Goal: Transaction & Acquisition: Purchase product/service

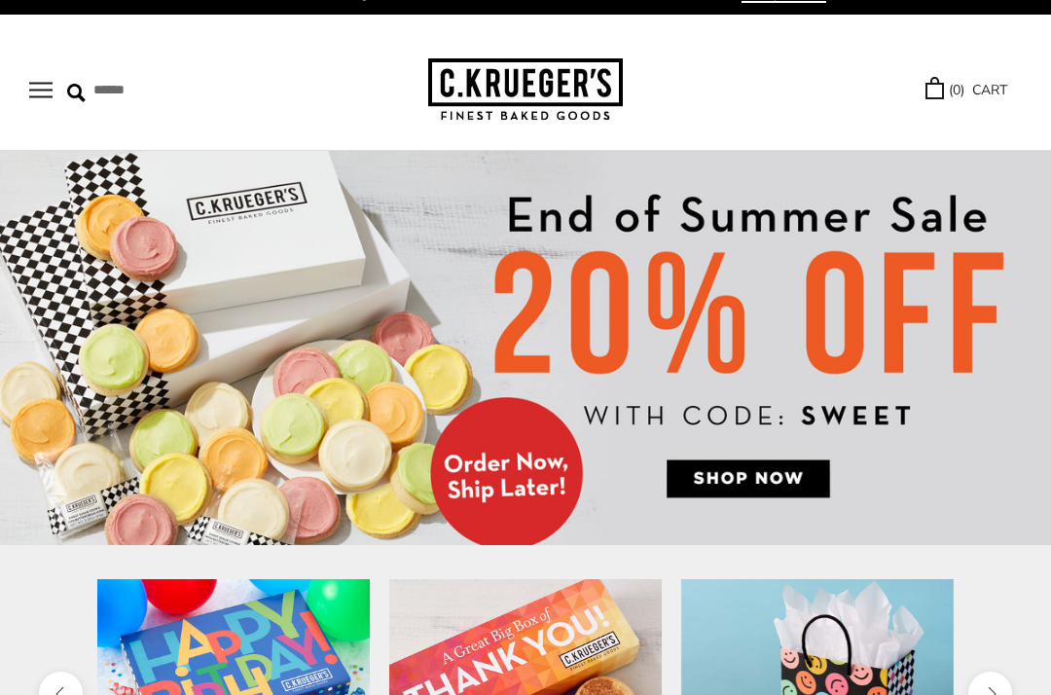
scroll to position [36, 0]
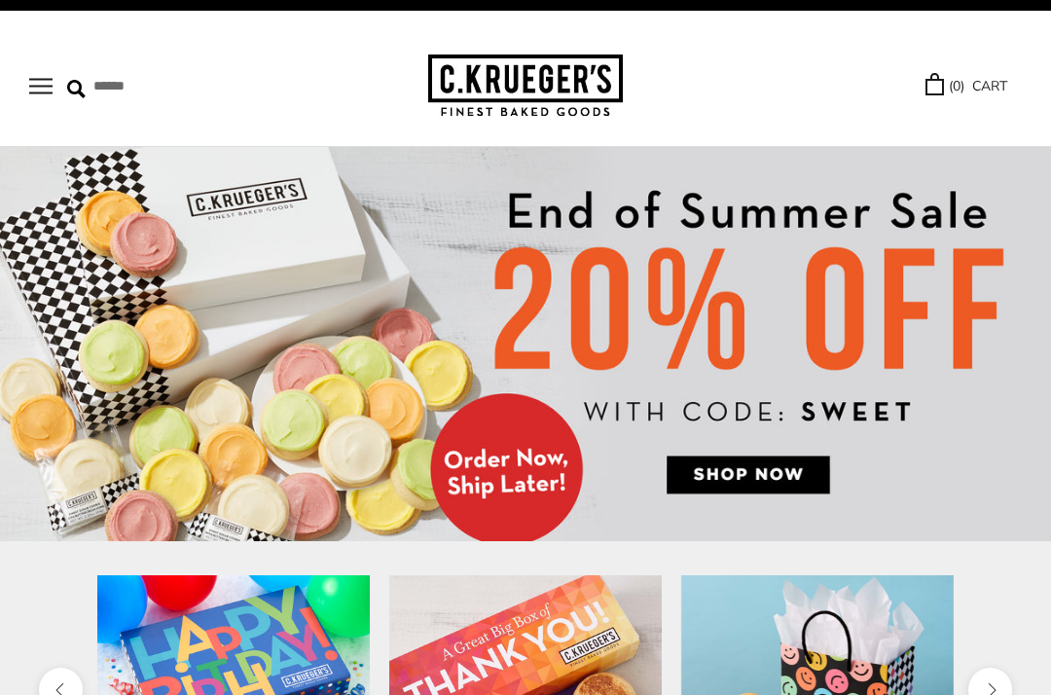
click at [747, 469] on img at bounding box center [525, 344] width 1051 height 394
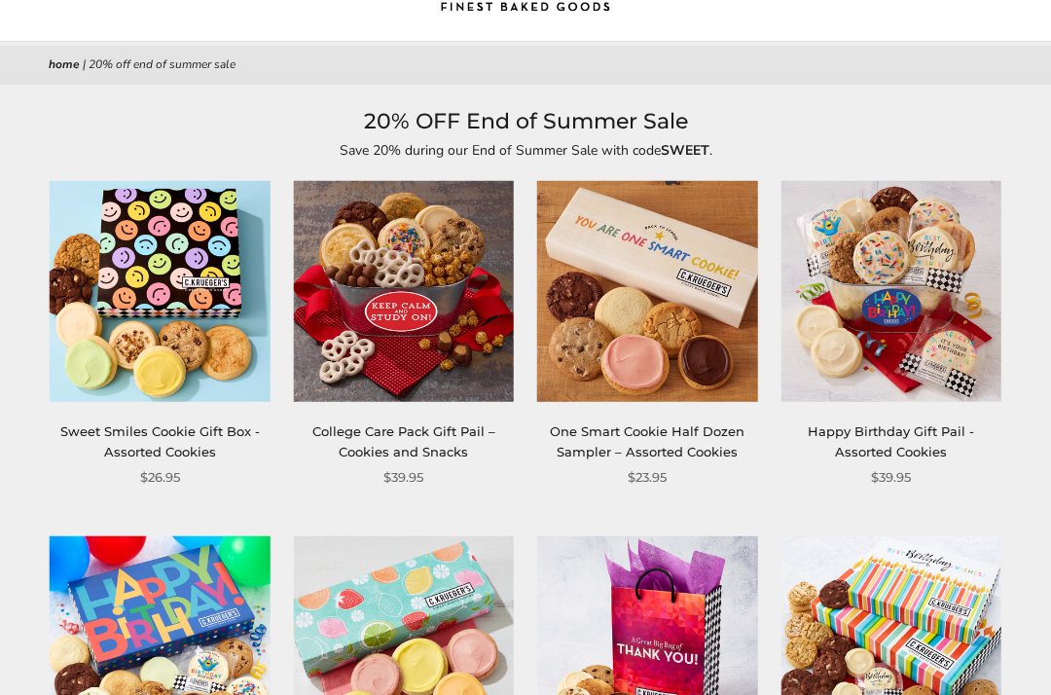
scroll to position [143, 0]
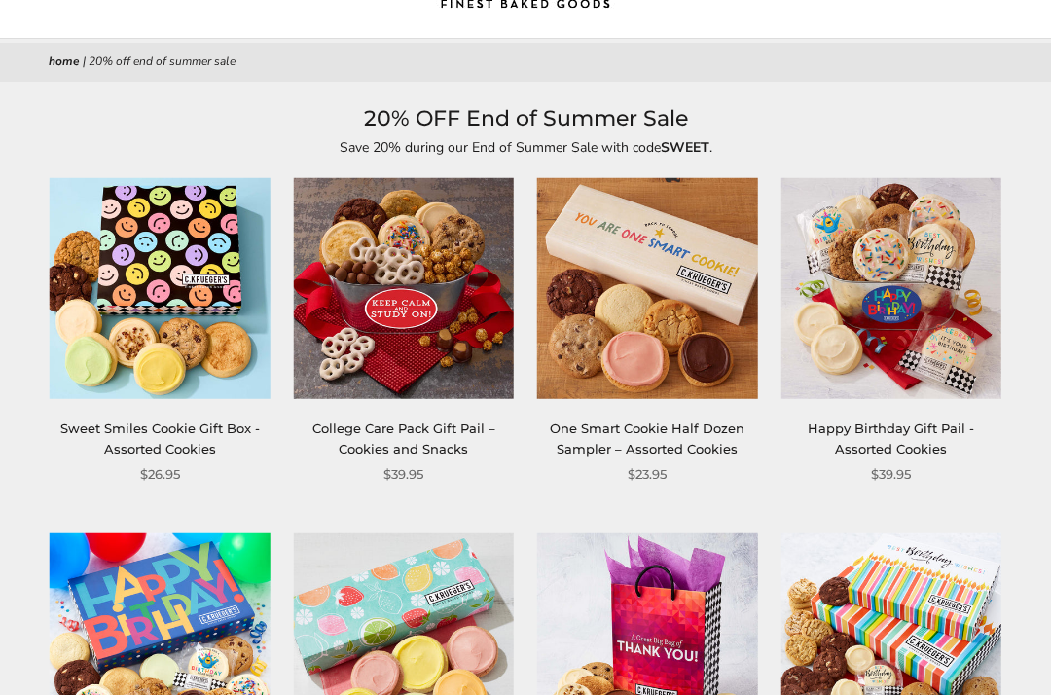
click at [180, 442] on link "Sweet Smiles Cookie Gift Box - Assorted Cookies" at bounding box center [160, 439] width 200 height 36
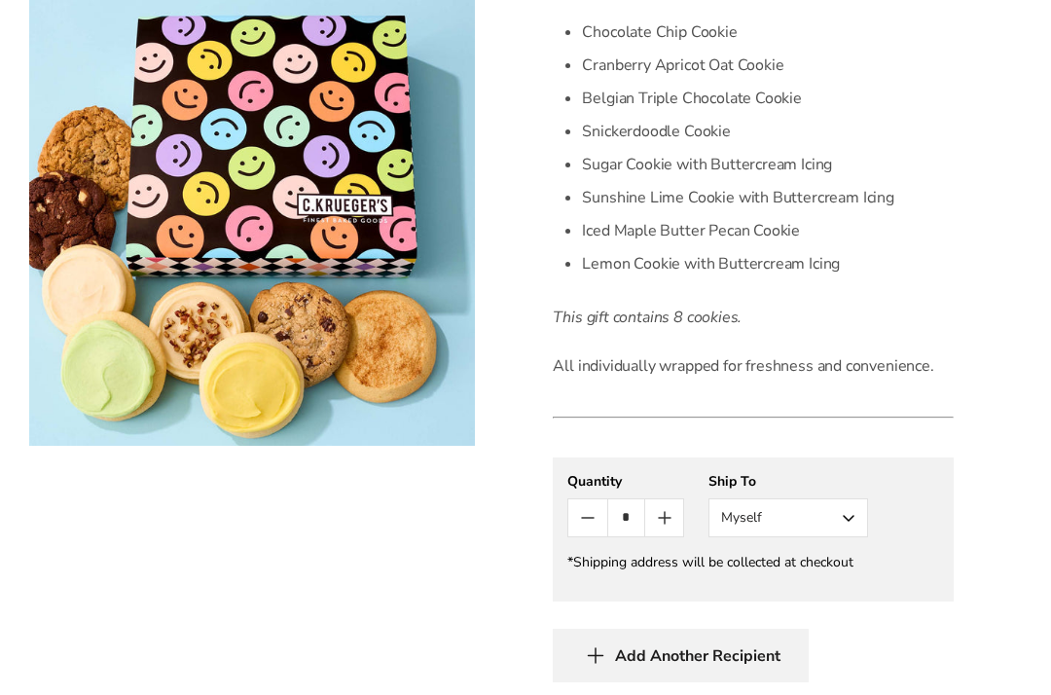
scroll to position [668, 0]
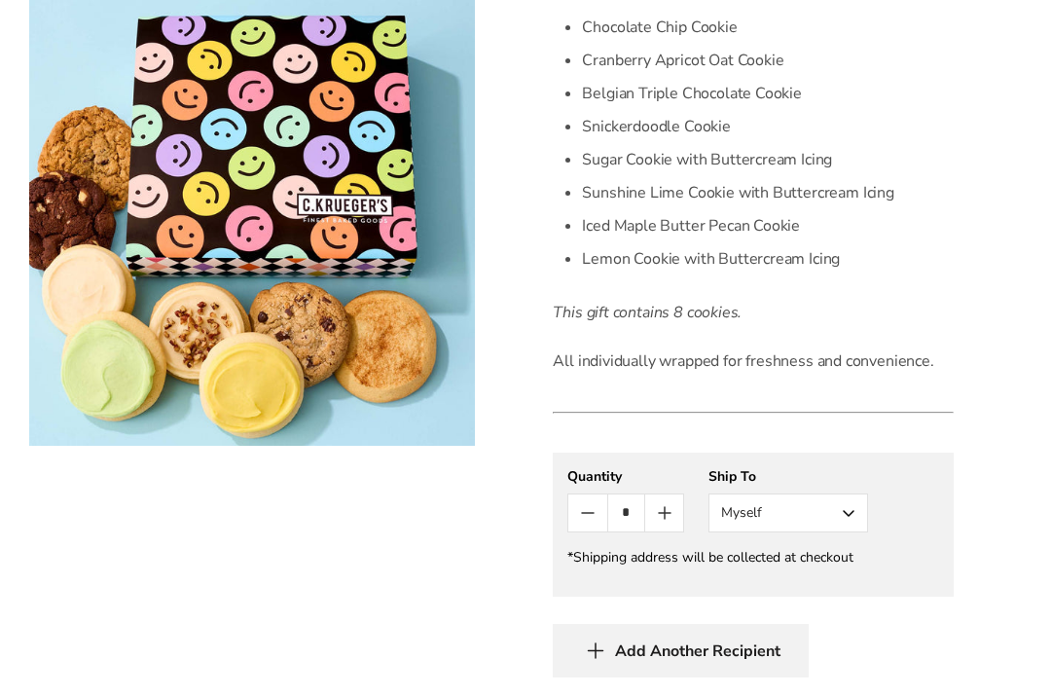
click at [842, 517] on button "Myself" at bounding box center [788, 513] width 160 height 39
click at [808, 597] on button "Other Recipient" at bounding box center [788, 584] width 158 height 35
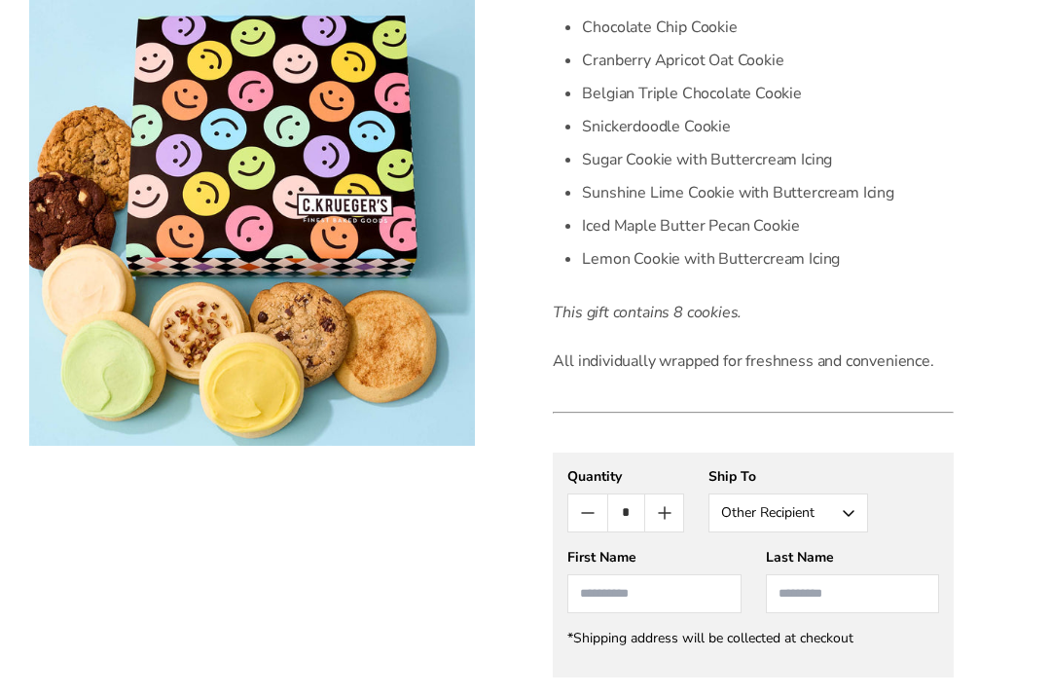
click at [585, 611] on div "First Name" at bounding box center [653, 580] width 173 height 65
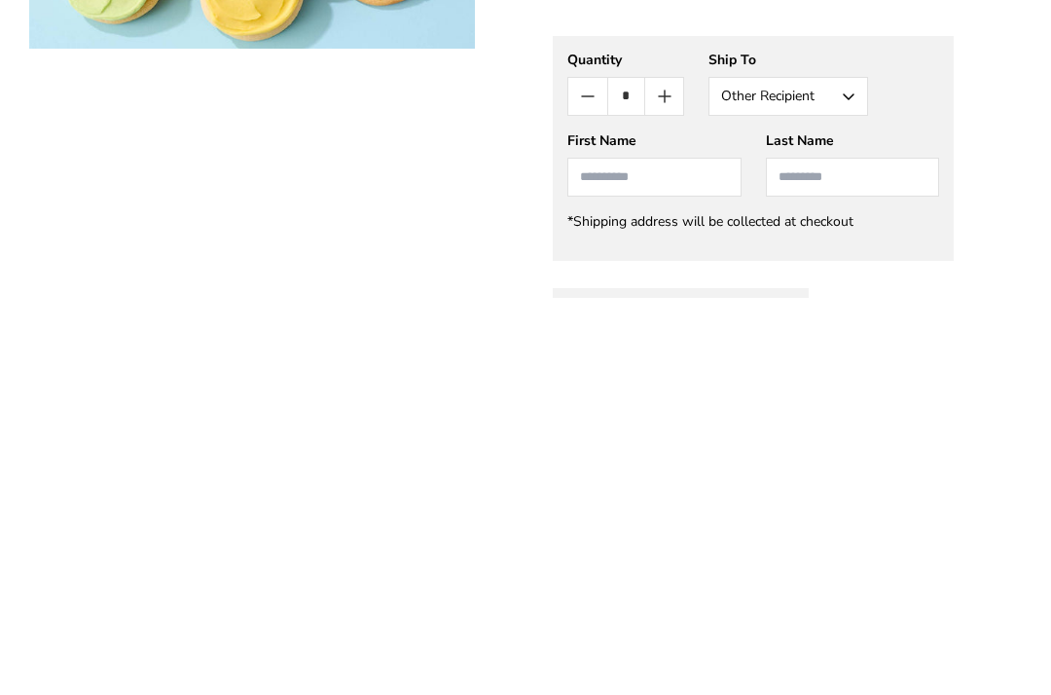
type input "*"
type input "*********"
click at [802, 555] on input "Last Name" at bounding box center [852, 574] width 173 height 39
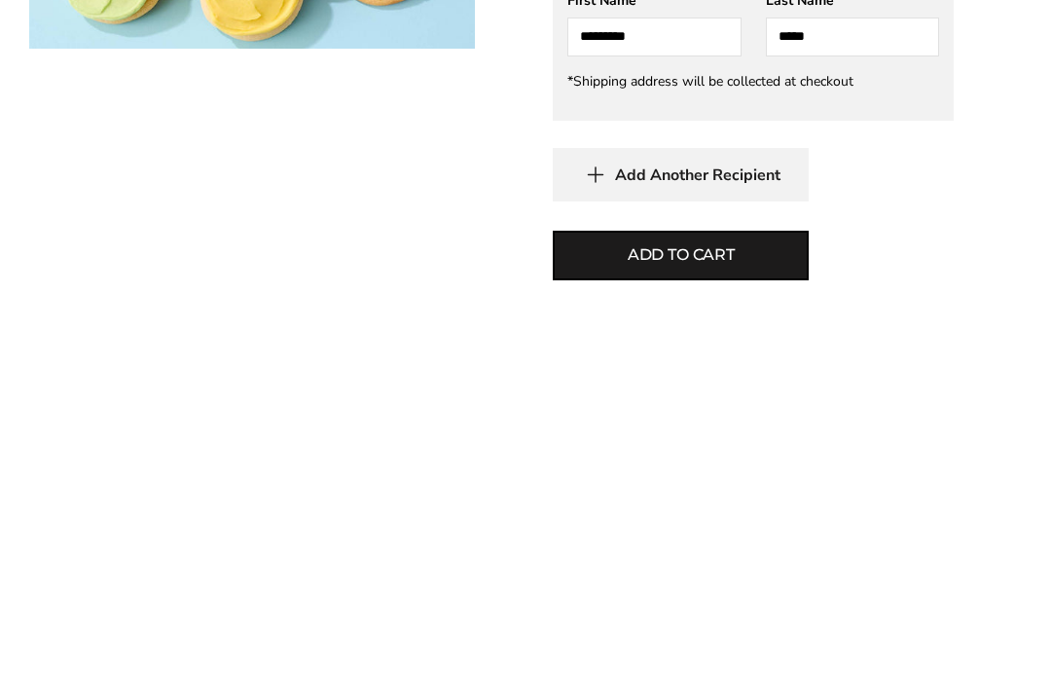
scroll to position [829, 0]
type input "*****"
click at [688, 562] on span "Add Another Recipient" at bounding box center [697, 571] width 165 height 19
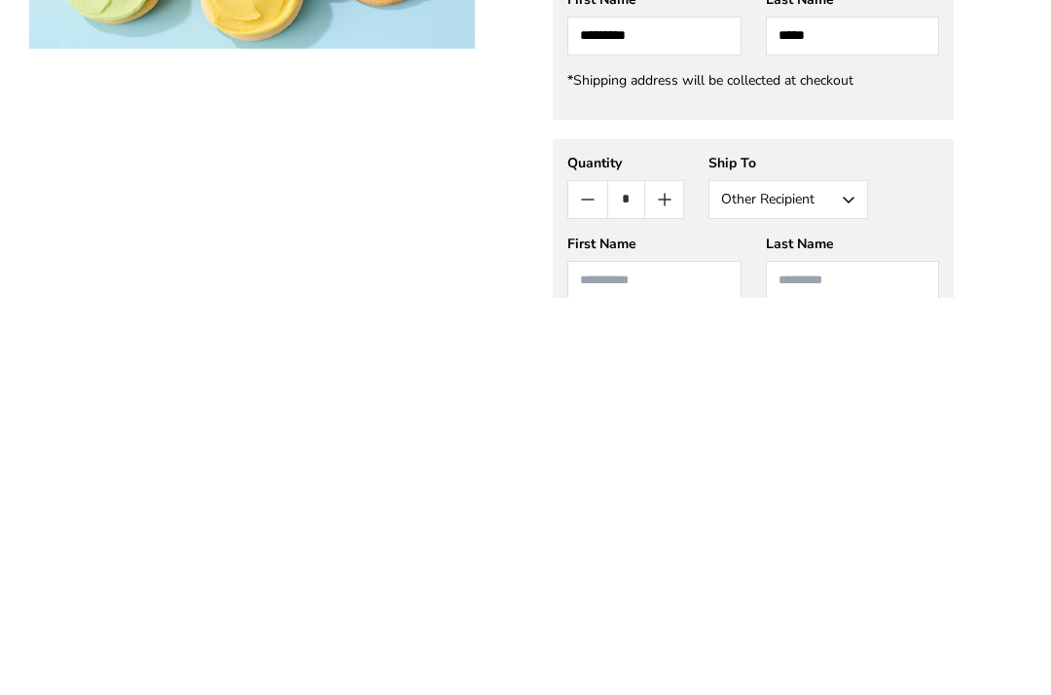
scroll to position [1264, 0]
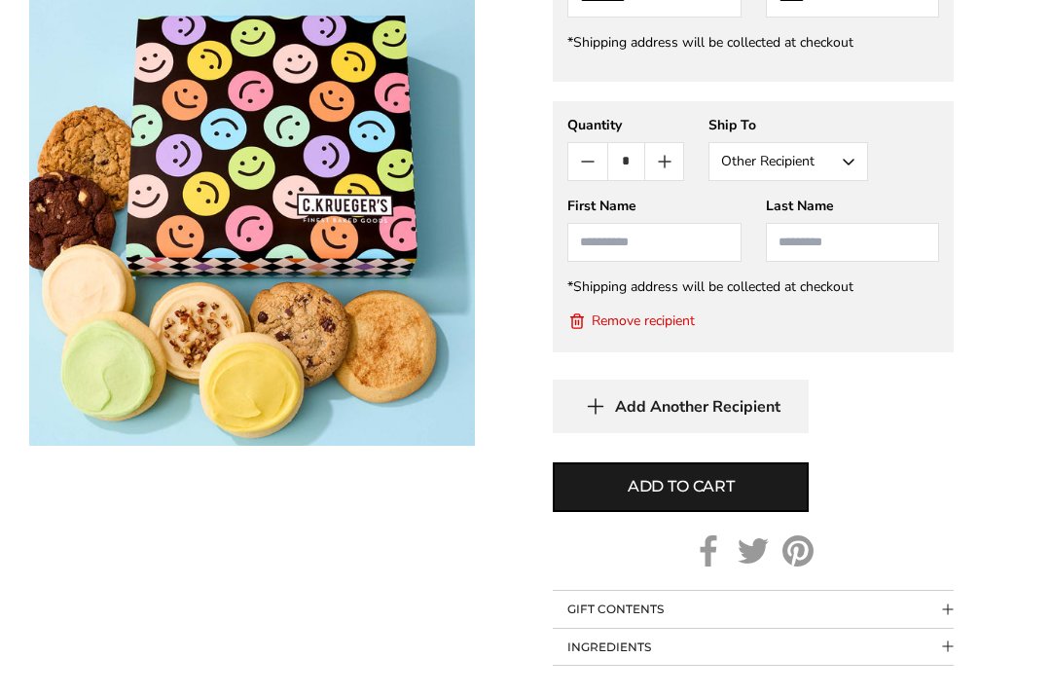
click at [600, 245] on input "First Name" at bounding box center [653, 242] width 173 height 39
type input "****"
click at [801, 249] on input "Last Name" at bounding box center [852, 242] width 173 height 39
type input "*****"
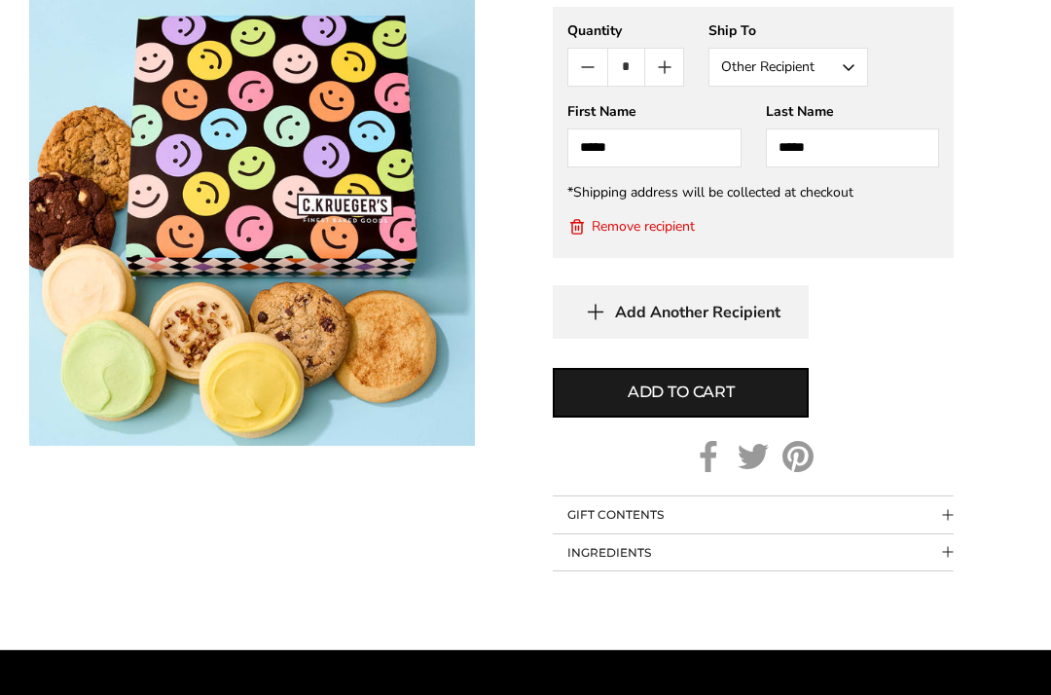
scroll to position [1360, 0]
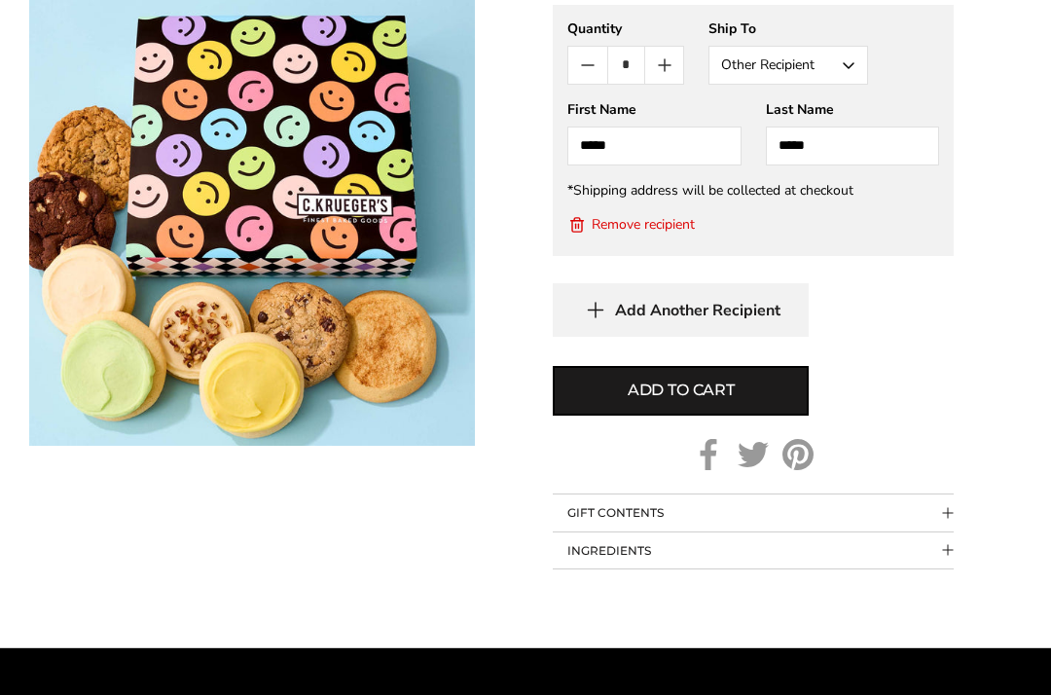
click at [689, 391] on span "Add to cart" at bounding box center [681, 391] width 107 height 23
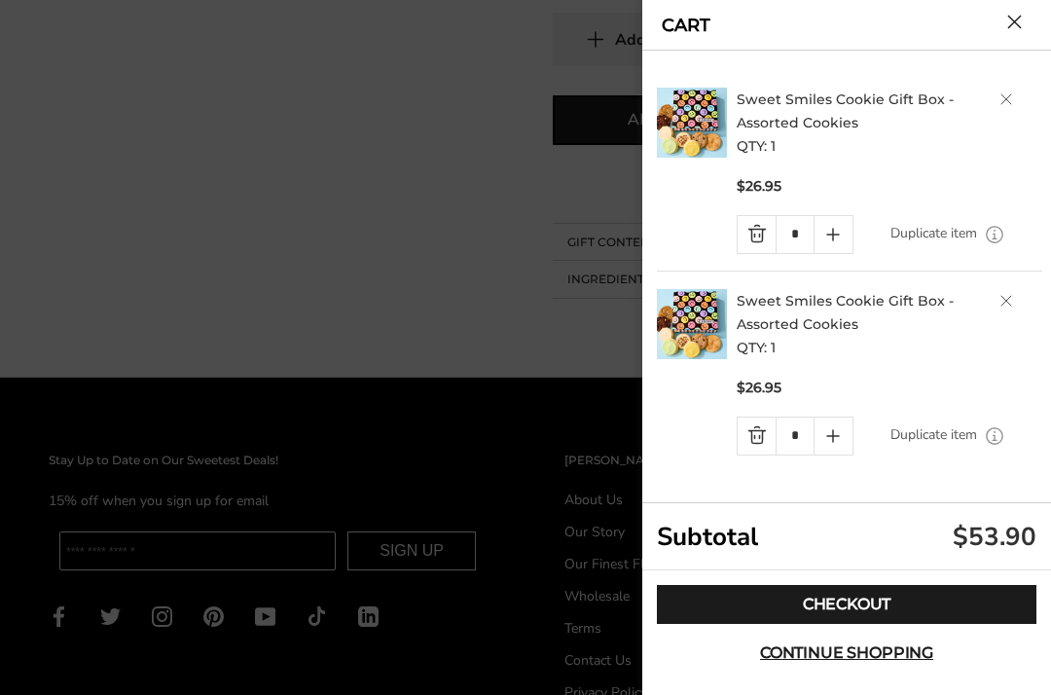
click at [867, 624] on link "Checkout" at bounding box center [847, 604] width 380 height 39
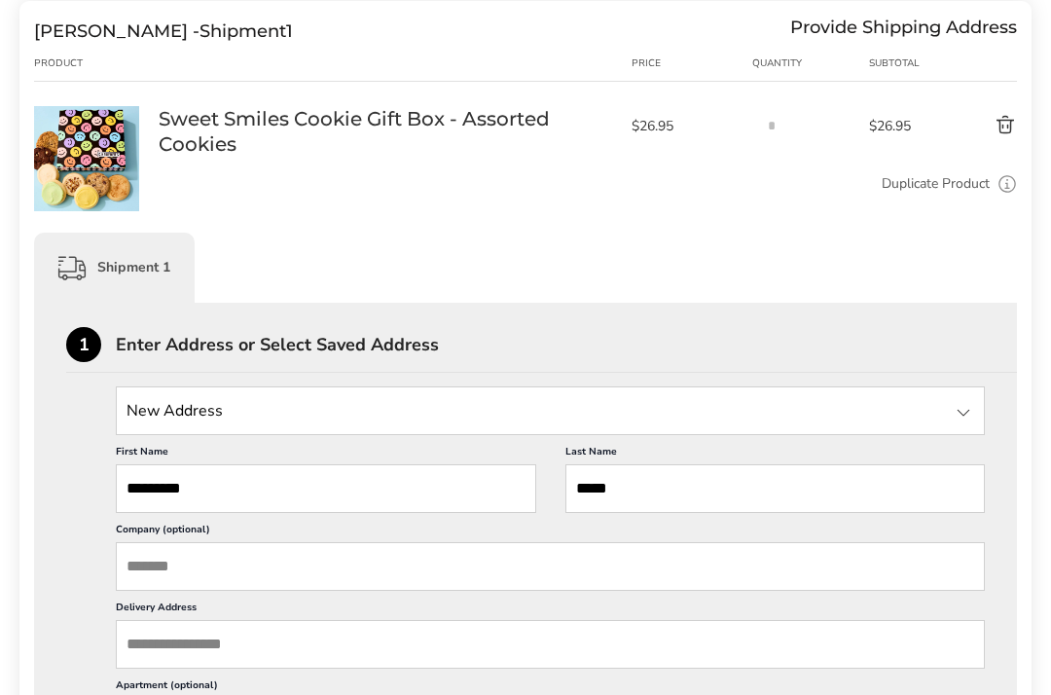
scroll to position [299, 0]
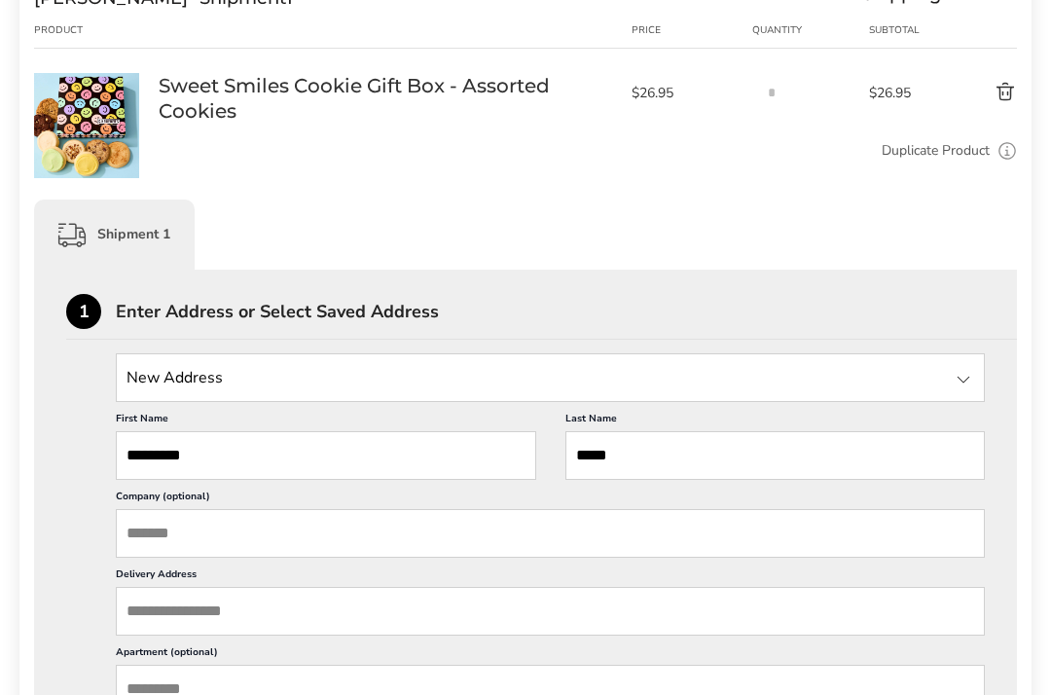
click at [142, 383] on input "State" at bounding box center [550, 377] width 869 height 49
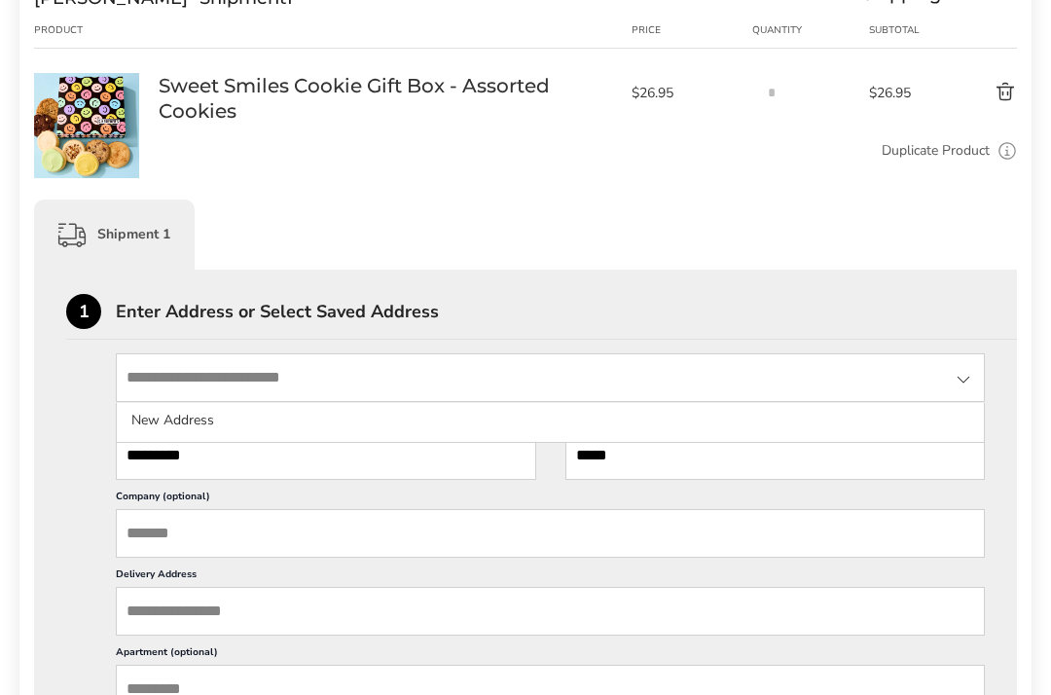
scroll to position [298, 0]
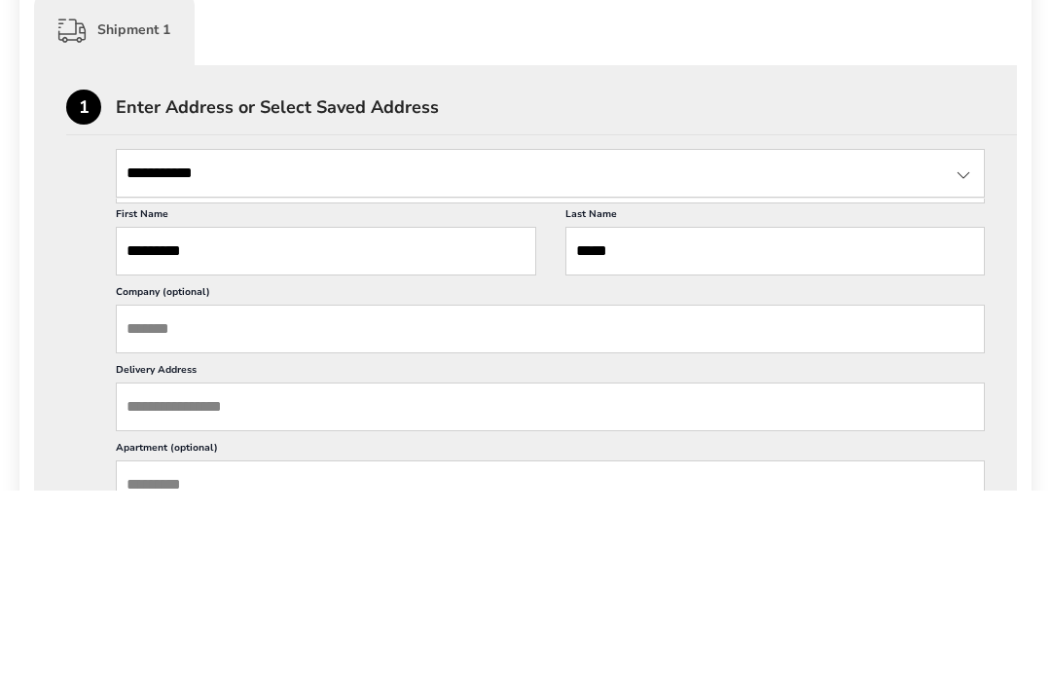
type input "**********"
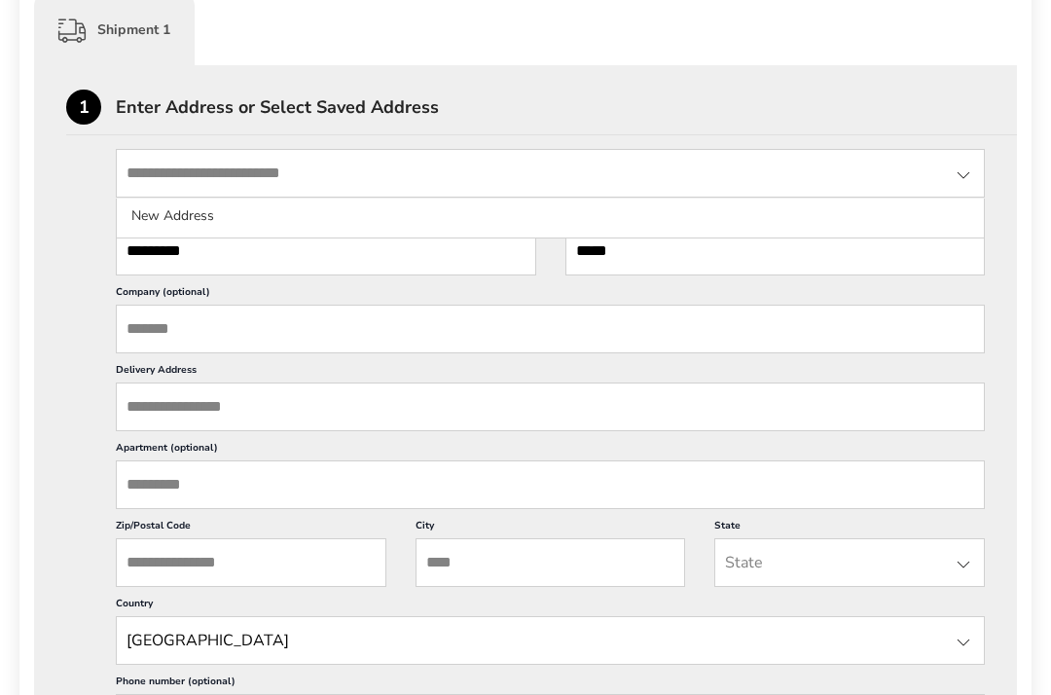
click at [282, 431] on input "Delivery Address" at bounding box center [550, 406] width 869 height 49
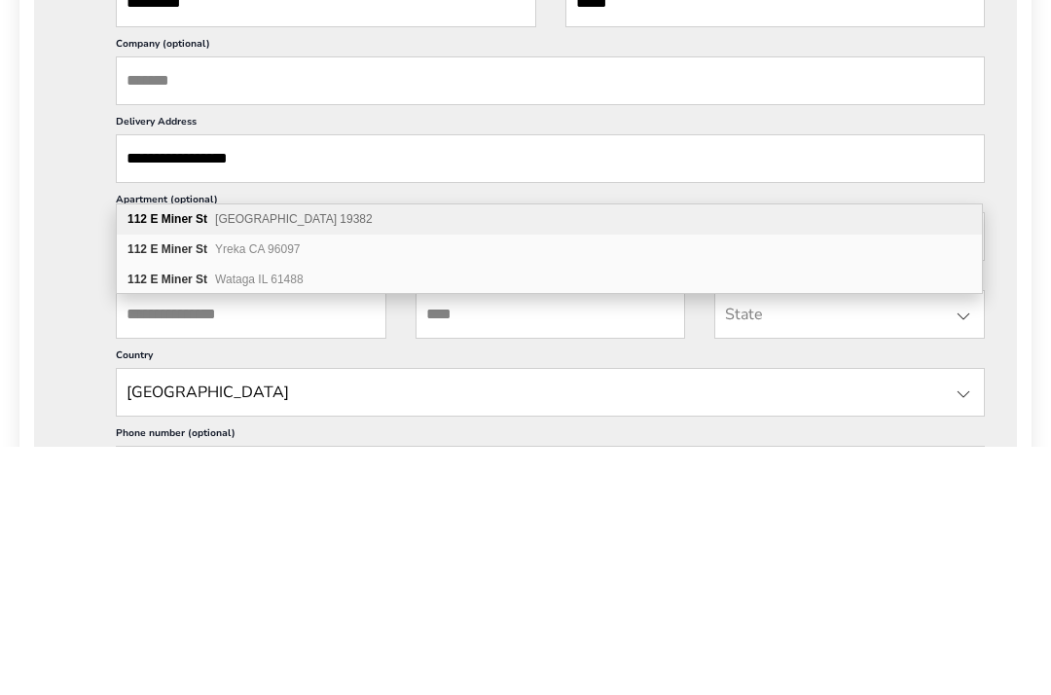
click at [306, 460] on span "West Chester PA 19382" at bounding box center [294, 467] width 158 height 14
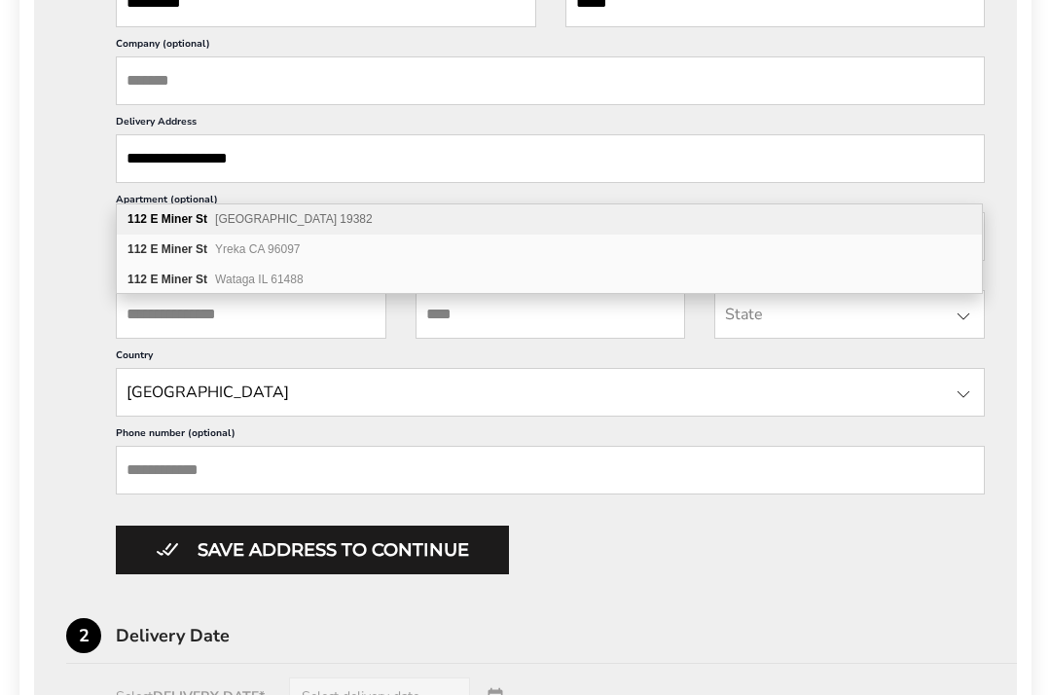
type input "**********"
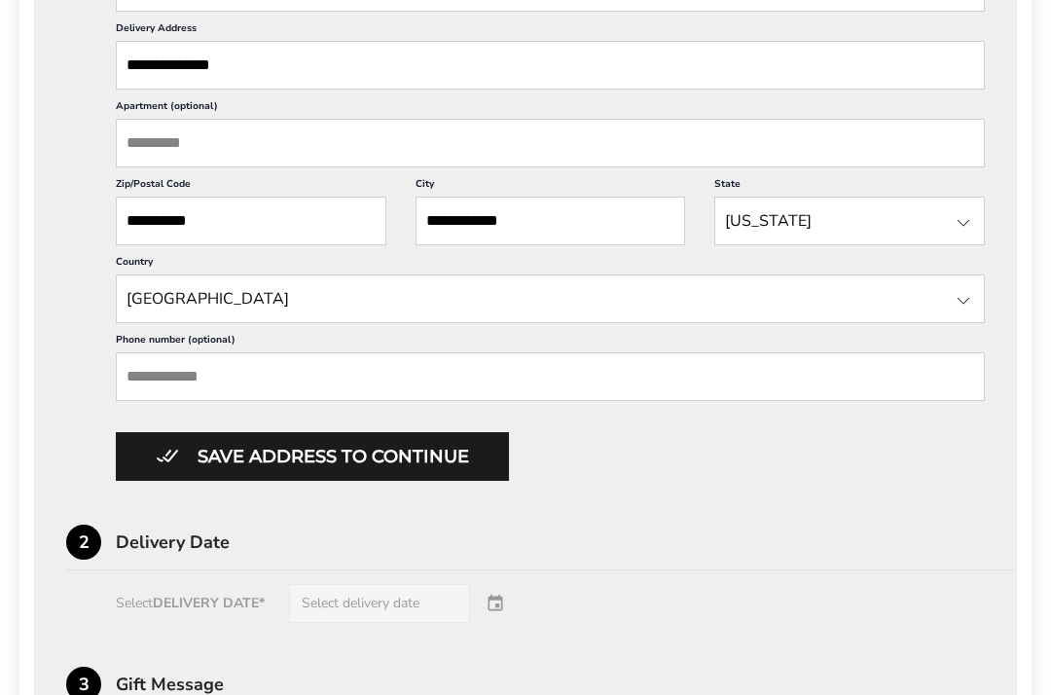
click at [328, 482] on button "Save address to continue" at bounding box center [312, 457] width 393 height 49
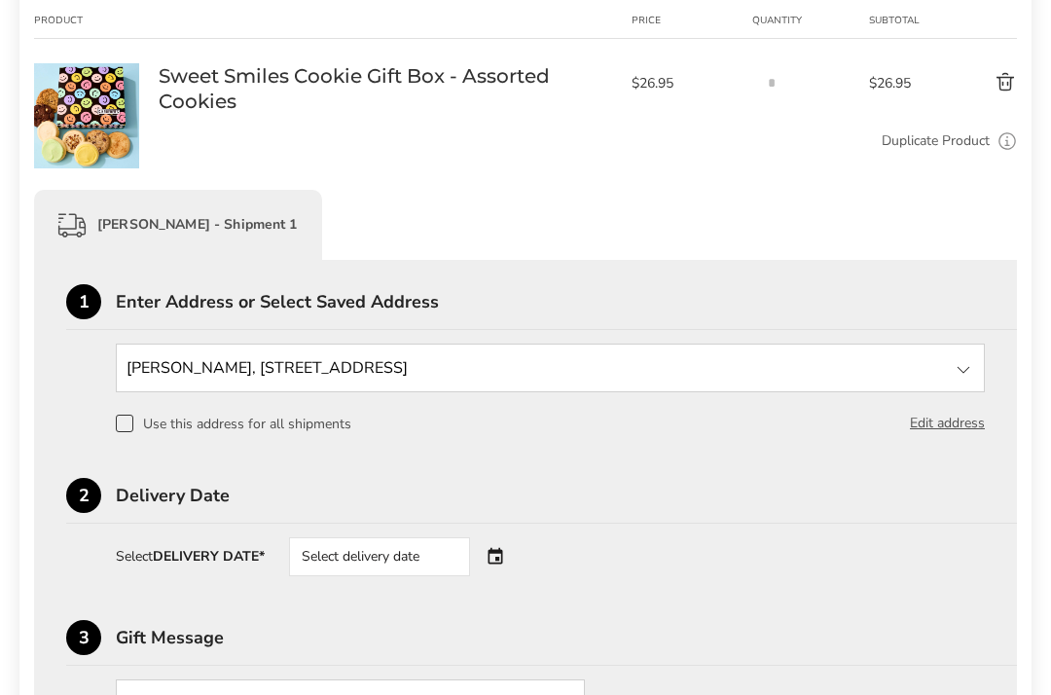
scroll to position [304, 0]
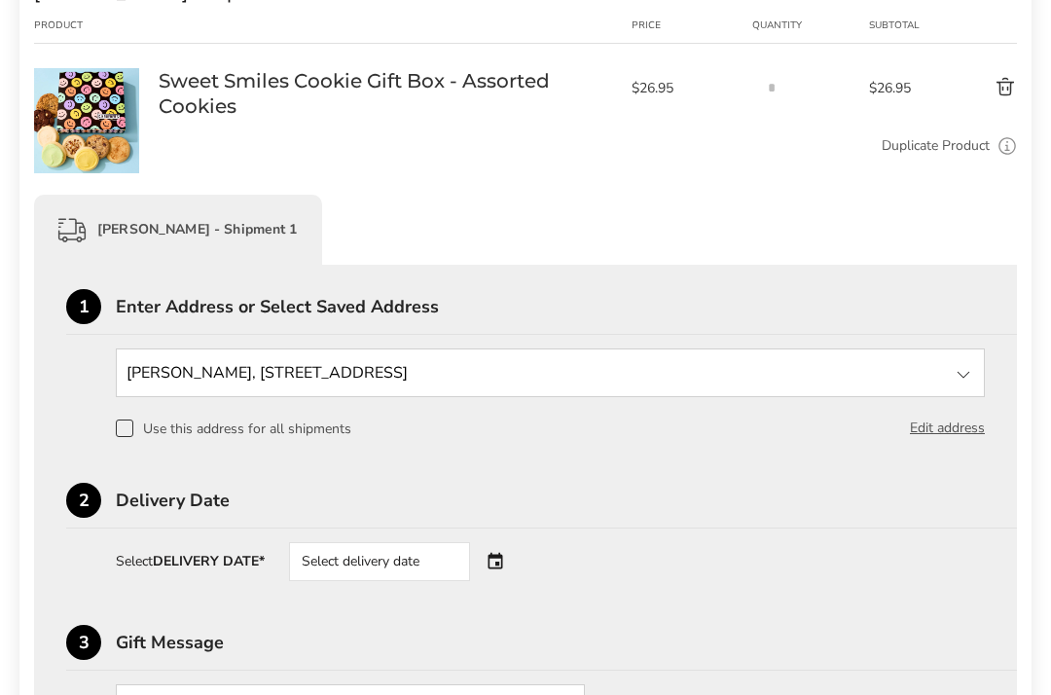
click at [502, 563] on div "Select delivery date" at bounding box center [407, 561] width 236 height 39
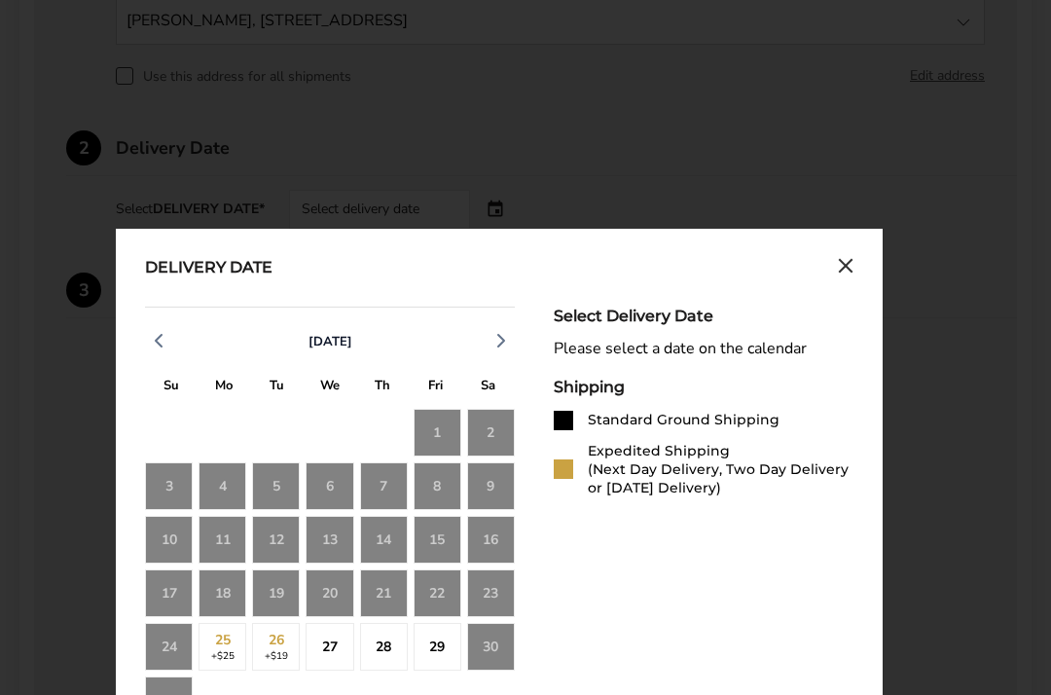
scroll to position [671, 0]
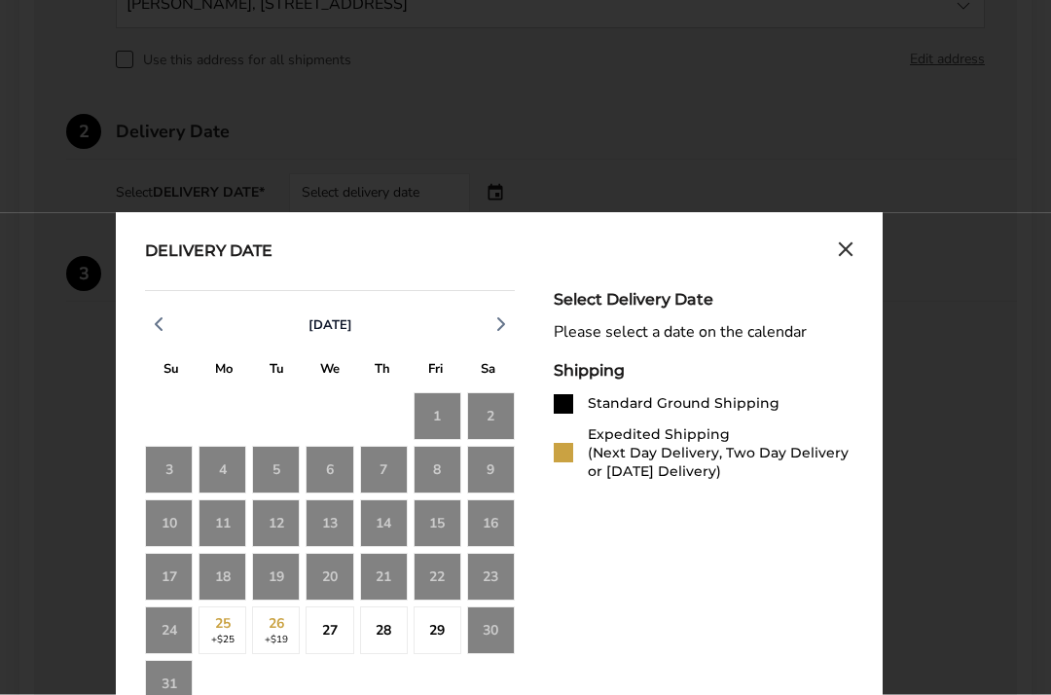
click at [444, 583] on div "22" at bounding box center [438, 578] width 48 height 48
click at [335, 633] on div "27" at bounding box center [330, 631] width 48 height 48
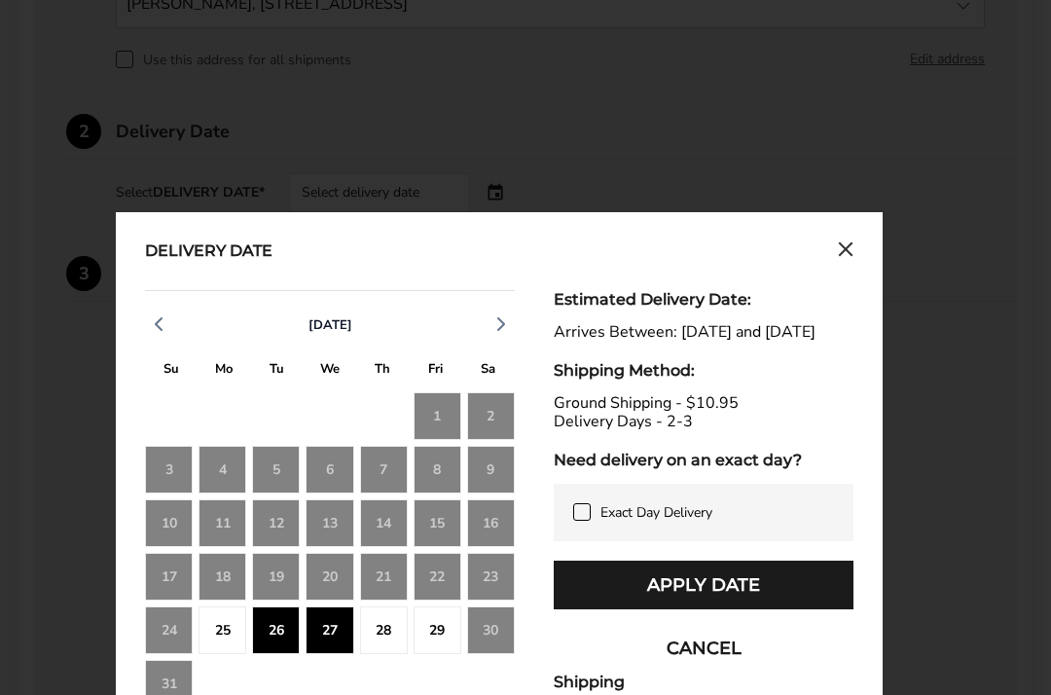
click at [275, 631] on div "26" at bounding box center [276, 630] width 48 height 48
click at [325, 637] on div "27" at bounding box center [330, 630] width 48 height 48
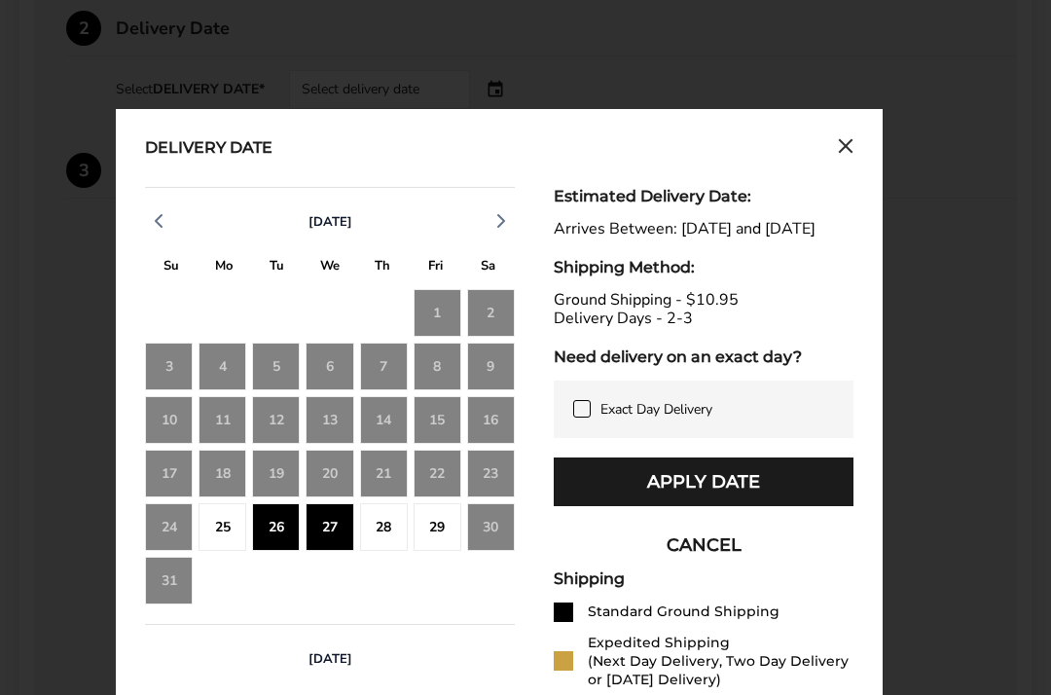
scroll to position [780, 0]
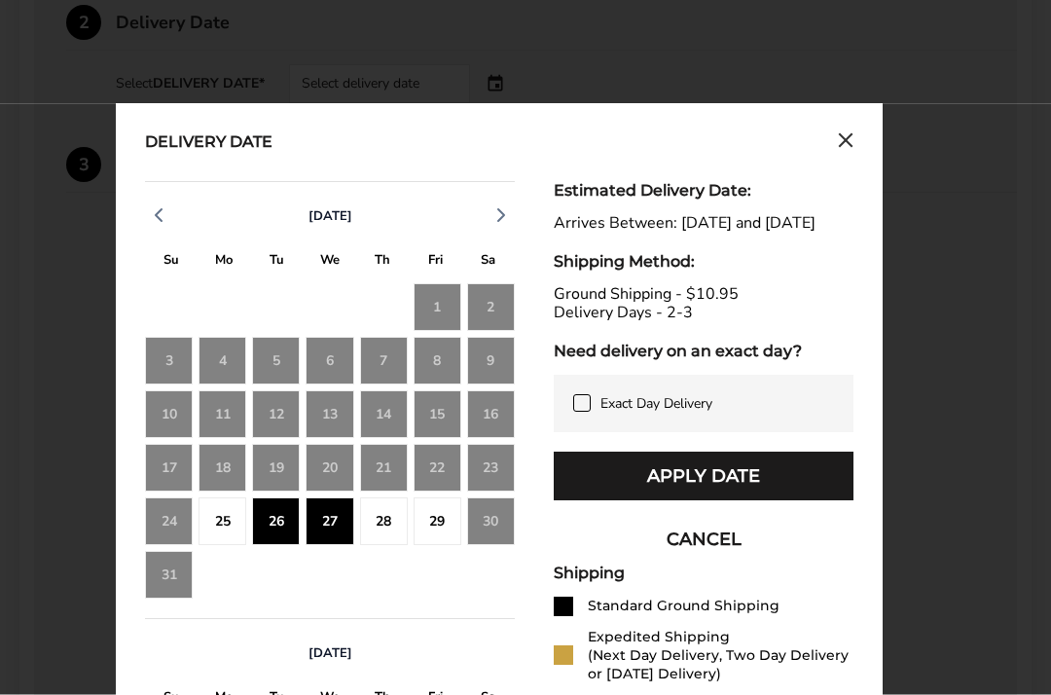
click at [719, 501] on button "Apply Date" at bounding box center [704, 477] width 300 height 49
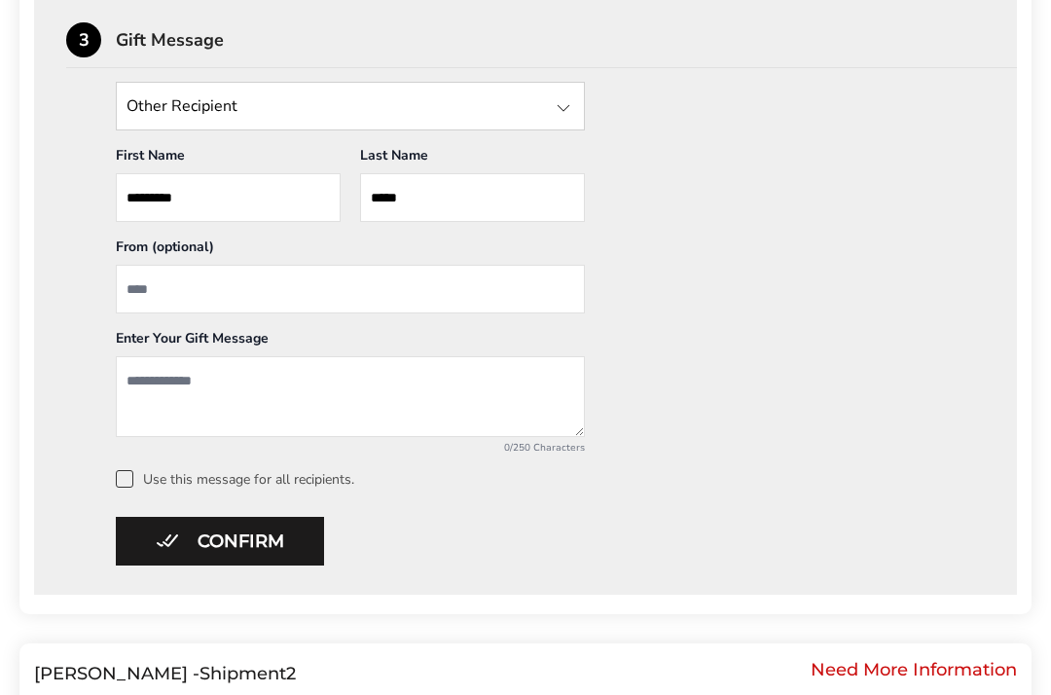
scroll to position [904, 0]
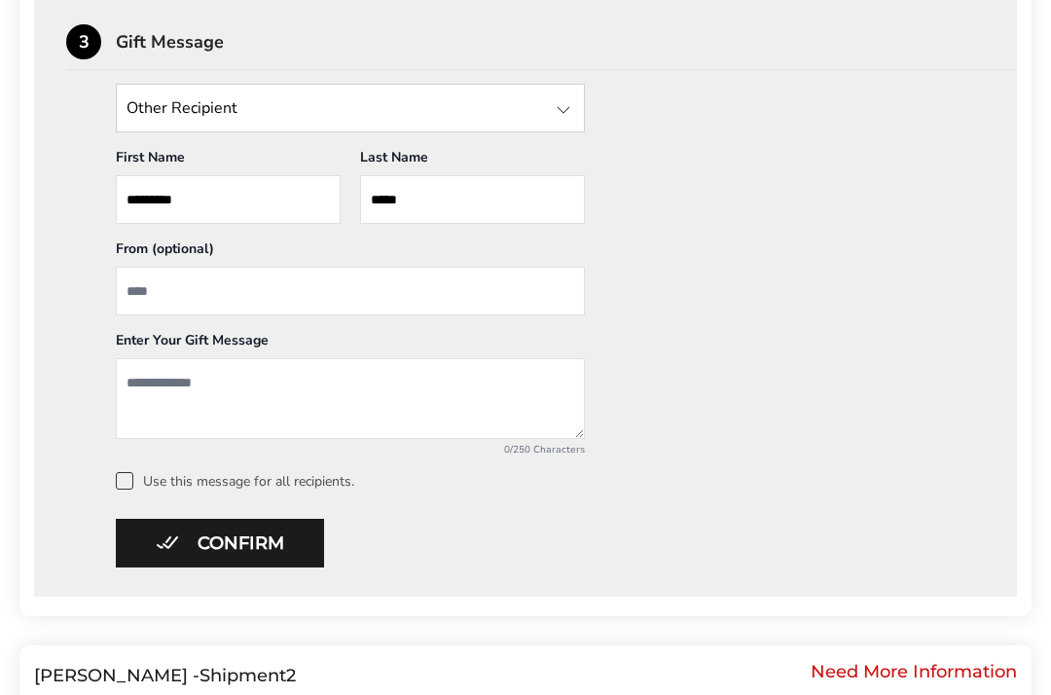
click at [149, 389] on textarea "Add a message" at bounding box center [350, 398] width 469 height 81
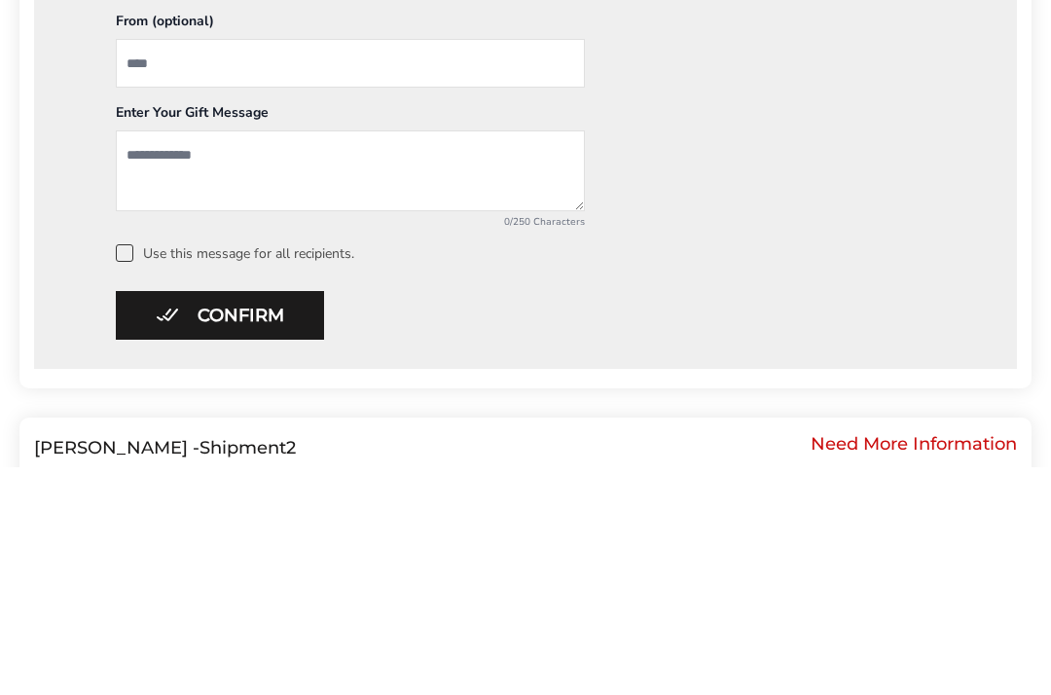
click at [170, 267] on input "From" at bounding box center [350, 291] width 469 height 49
type input "*********"
click at [159, 358] on textarea "Add a message" at bounding box center [350, 398] width 469 height 81
click at [137, 358] on textarea "**********" at bounding box center [350, 398] width 469 height 81
type textarea "**********"
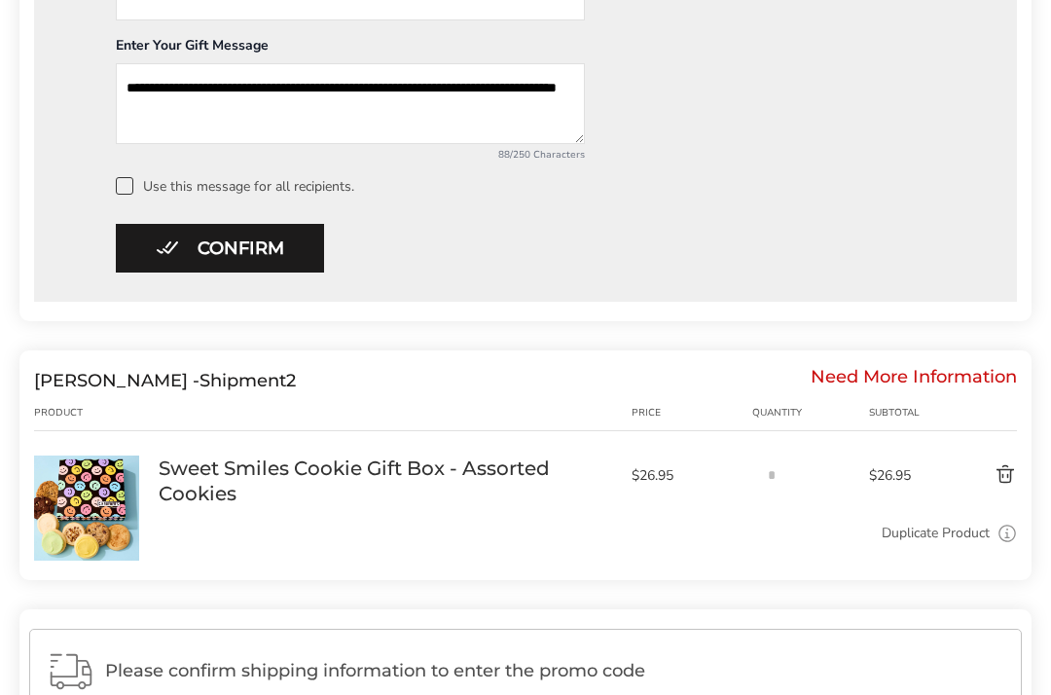
scroll to position [1166, 0]
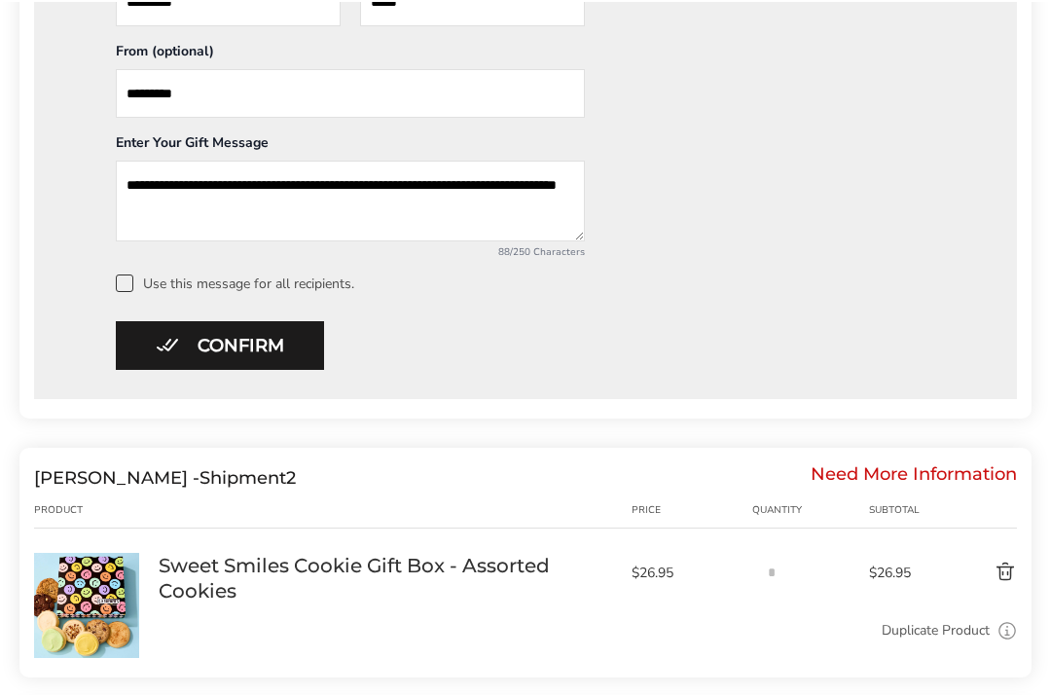
click at [246, 344] on button "Confirm" at bounding box center [220, 343] width 208 height 49
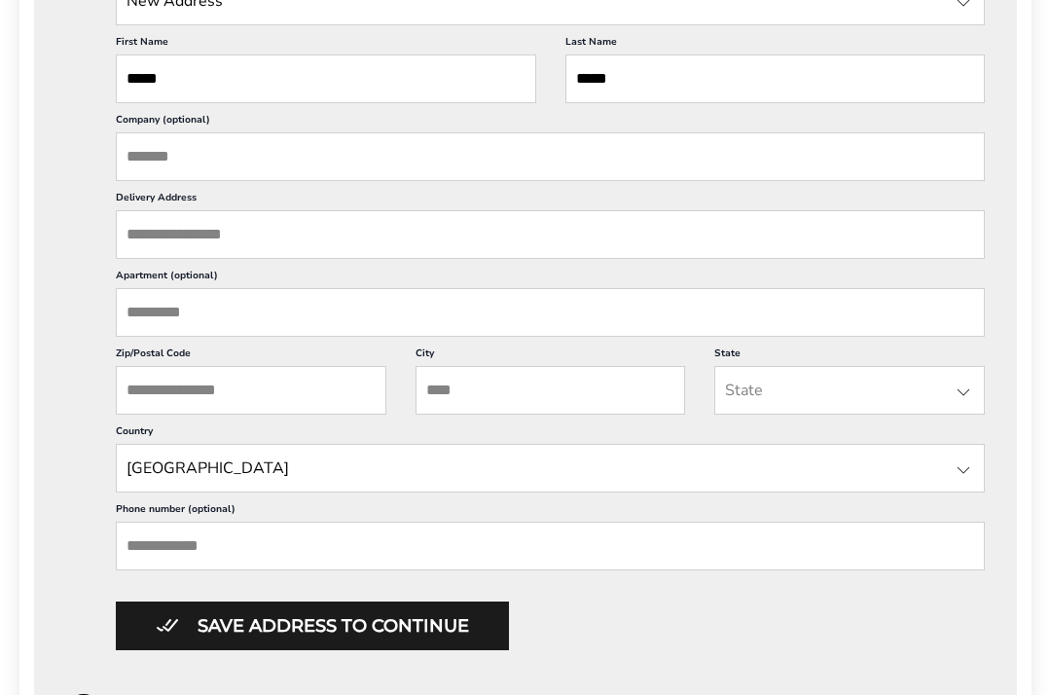
scroll to position [1069, 0]
click at [159, 253] on input "Delivery Address" at bounding box center [550, 233] width 869 height 49
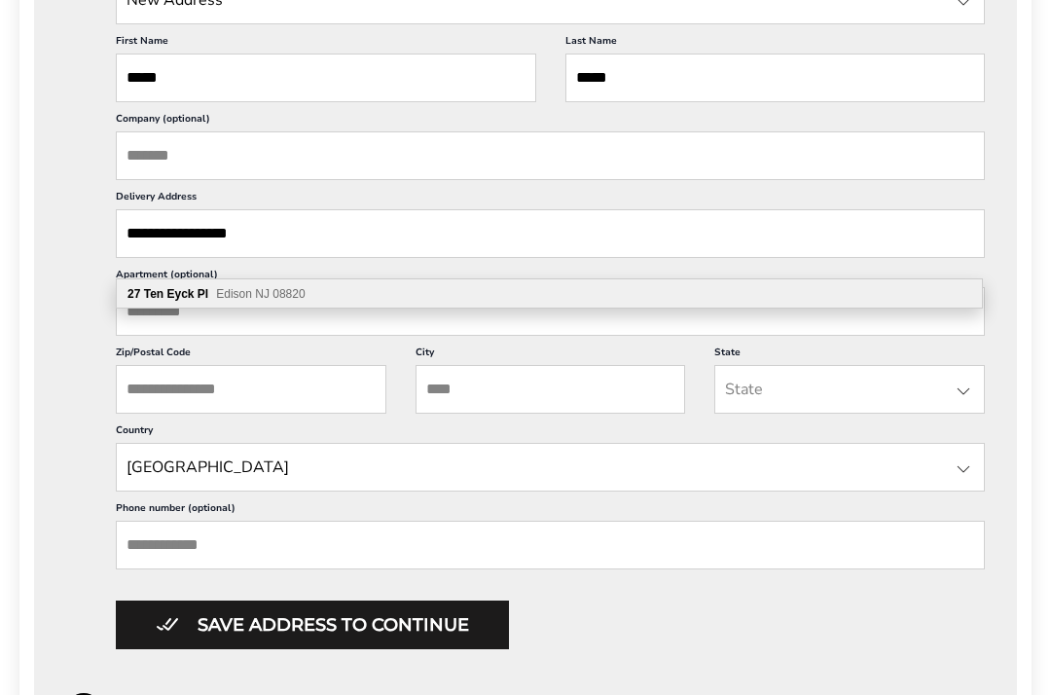
click at [313, 295] on div "27 Ten Eyck Pl Edison NJ 08820" at bounding box center [549, 293] width 865 height 29
type input "**********"
type input "******"
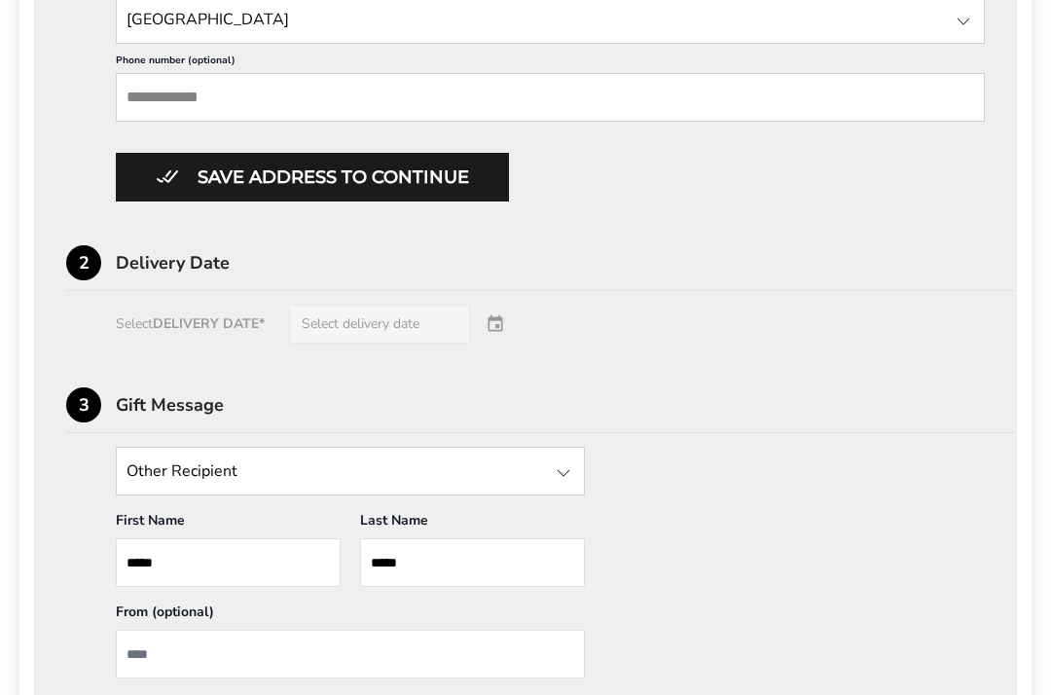
scroll to position [1513, 0]
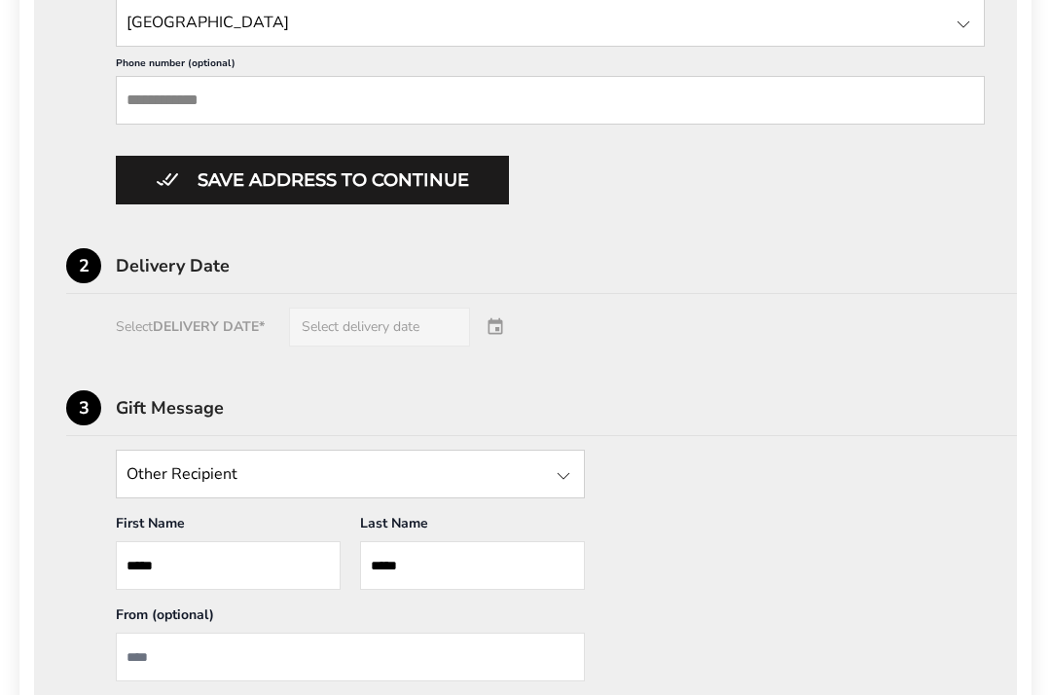
click at [389, 204] on button "Save address to continue" at bounding box center [312, 180] width 393 height 49
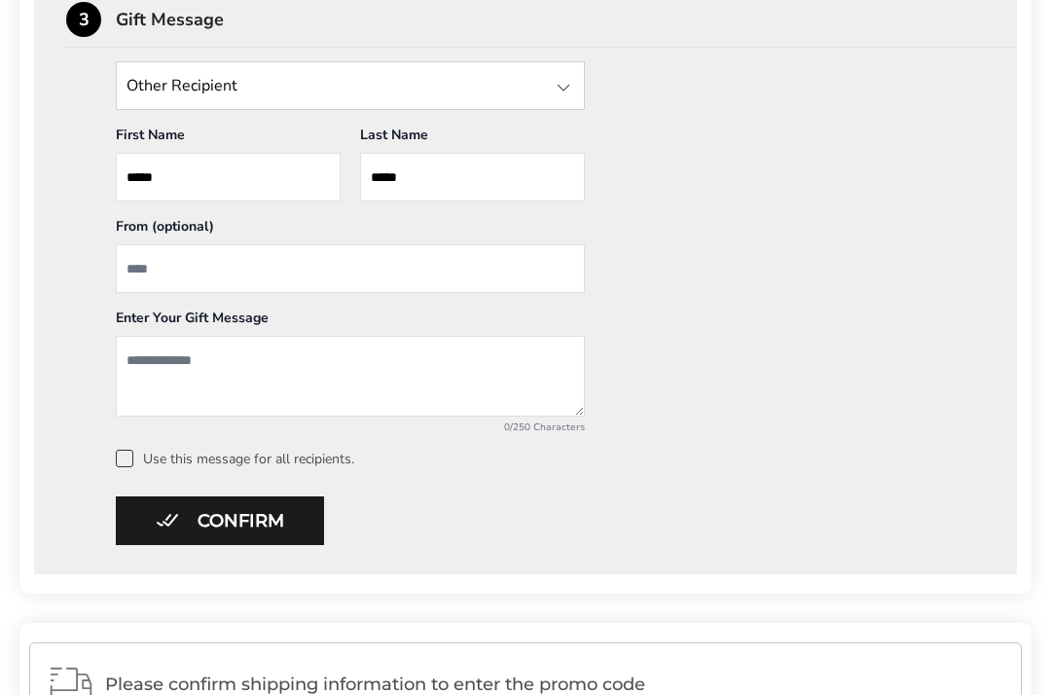
scroll to position [921, 0]
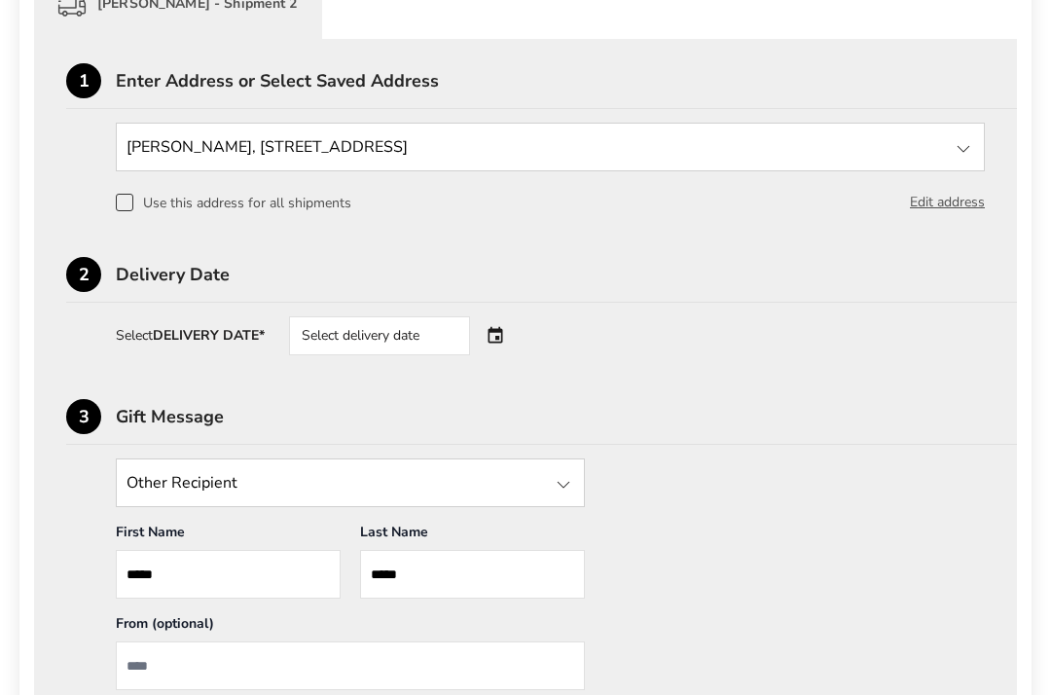
click at [503, 339] on div "Select delivery date" at bounding box center [407, 336] width 236 height 39
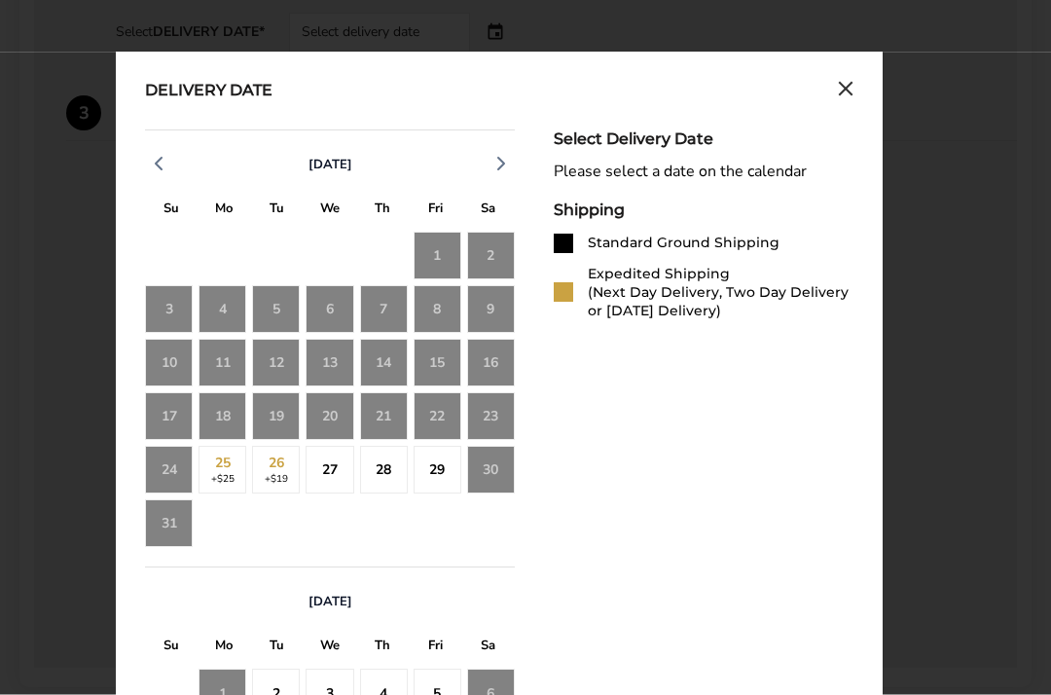
scroll to position [1227, 0]
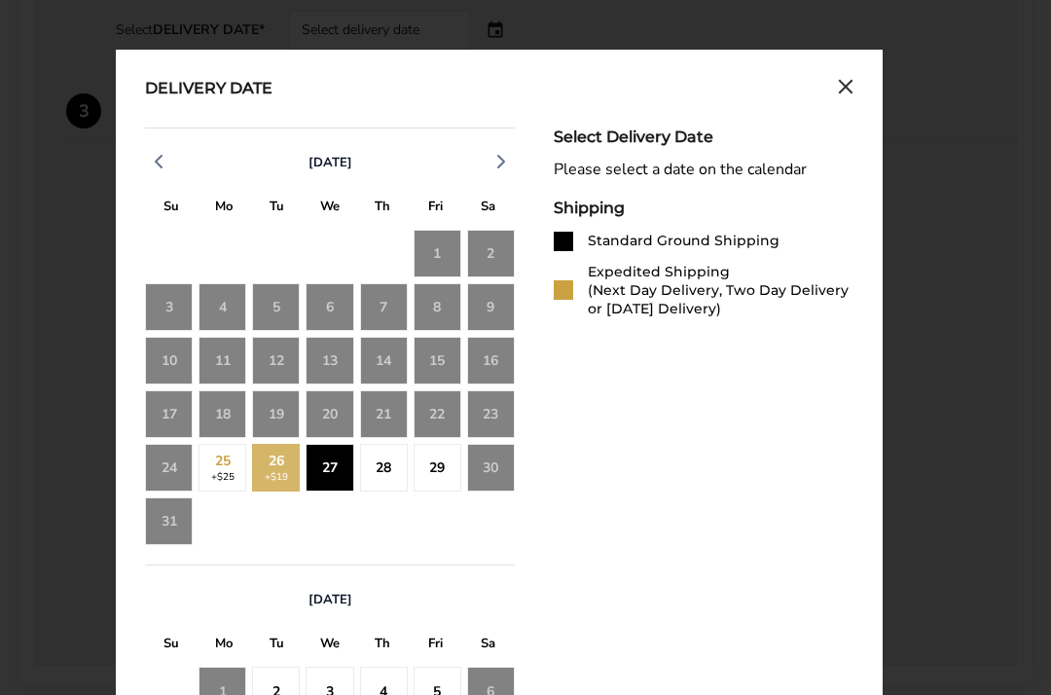
click at [338, 474] on div "27" at bounding box center [330, 468] width 48 height 48
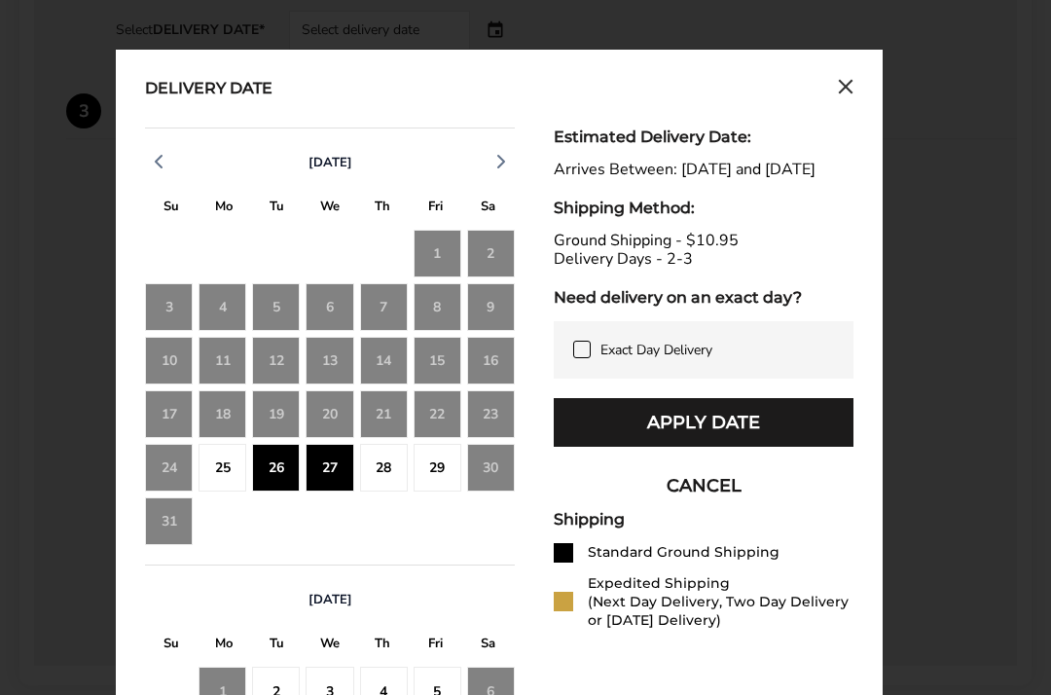
click at [695, 447] on button "Apply Date" at bounding box center [704, 422] width 300 height 49
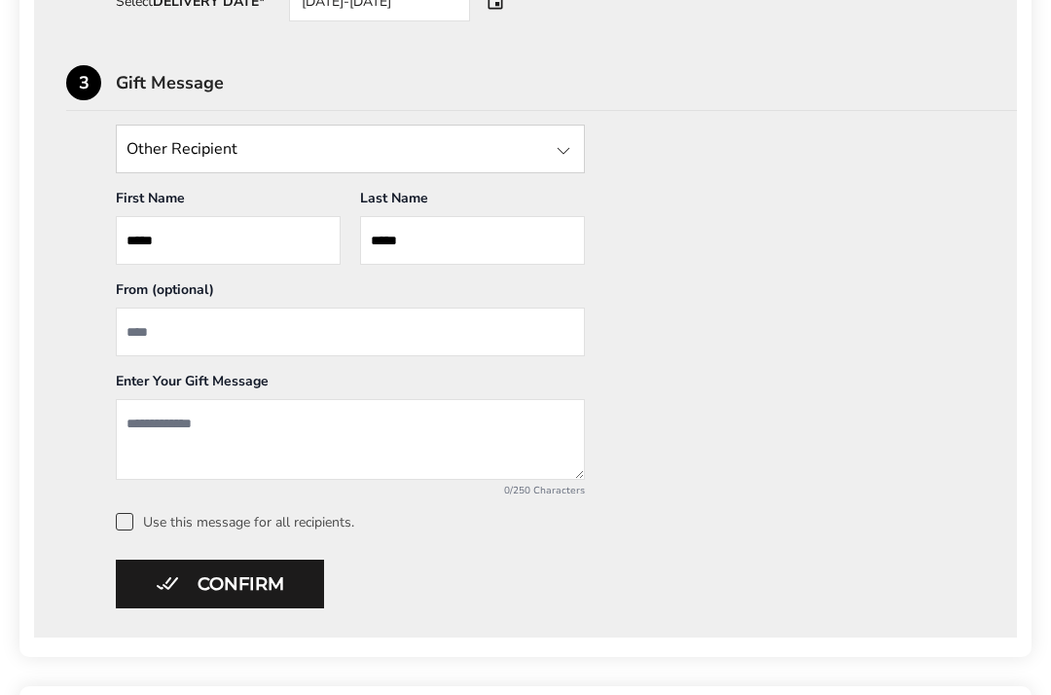
click at [163, 350] on input "From" at bounding box center [350, 332] width 469 height 49
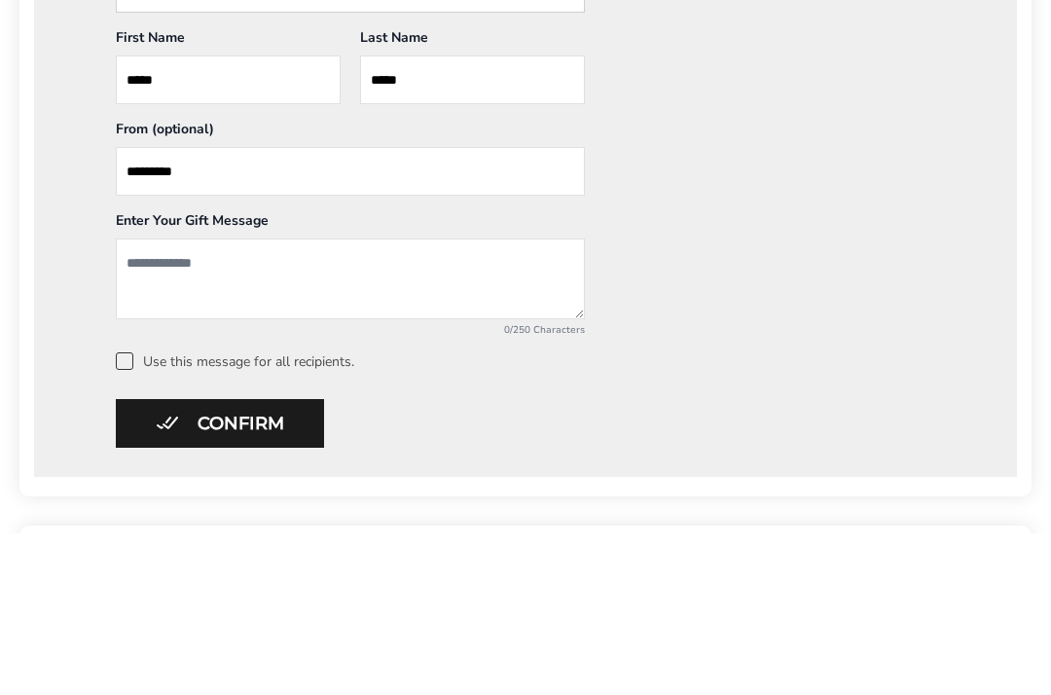
type input "*********"
click at [154, 400] on textarea "Add a message" at bounding box center [350, 440] width 469 height 81
type textarea "**********"
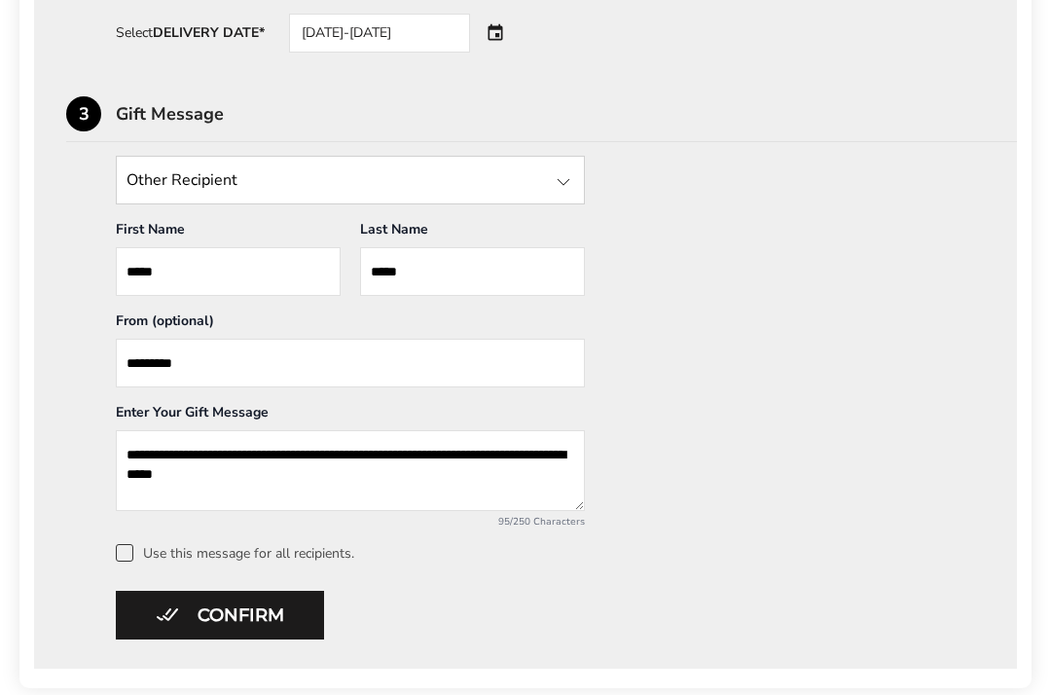
scroll to position [1224, 0]
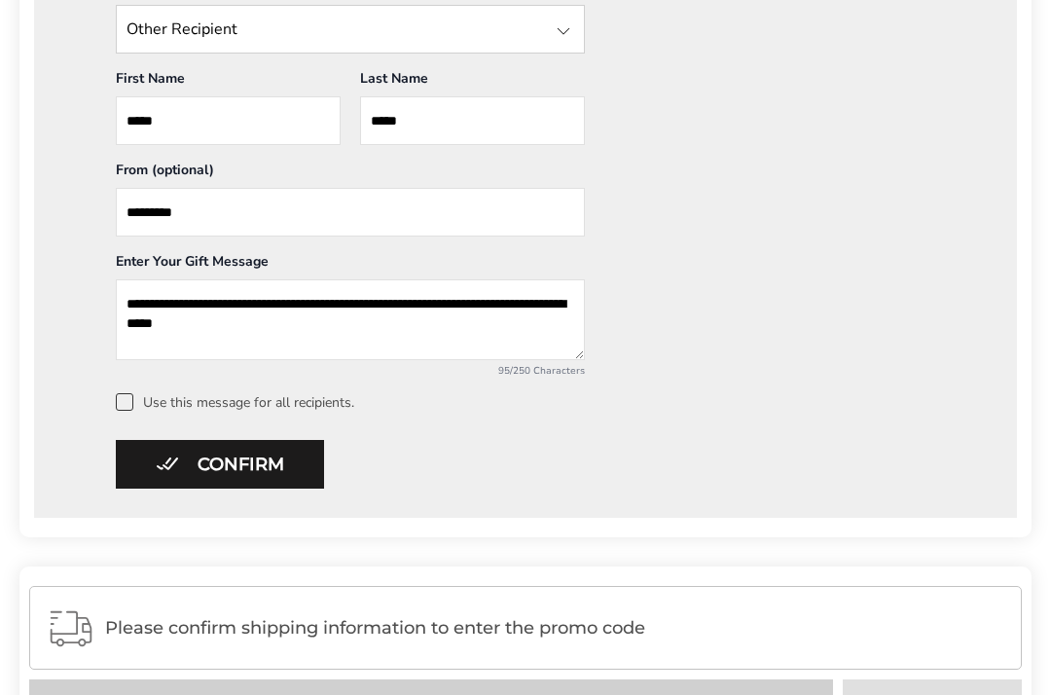
click at [245, 478] on button "Confirm" at bounding box center [220, 464] width 208 height 49
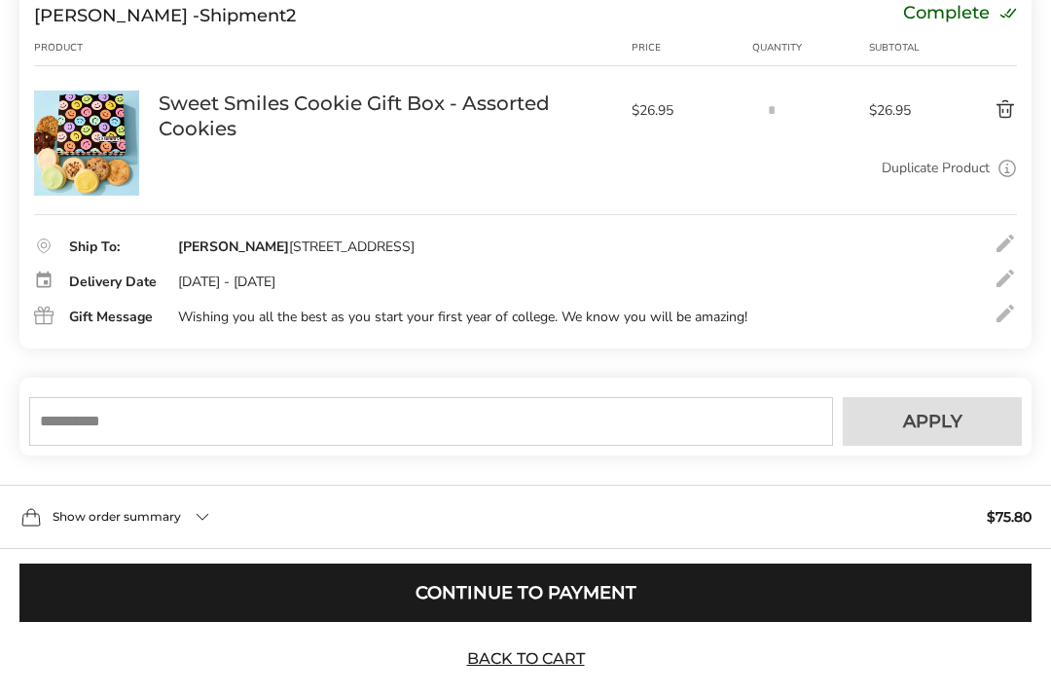
scroll to position [676, 0]
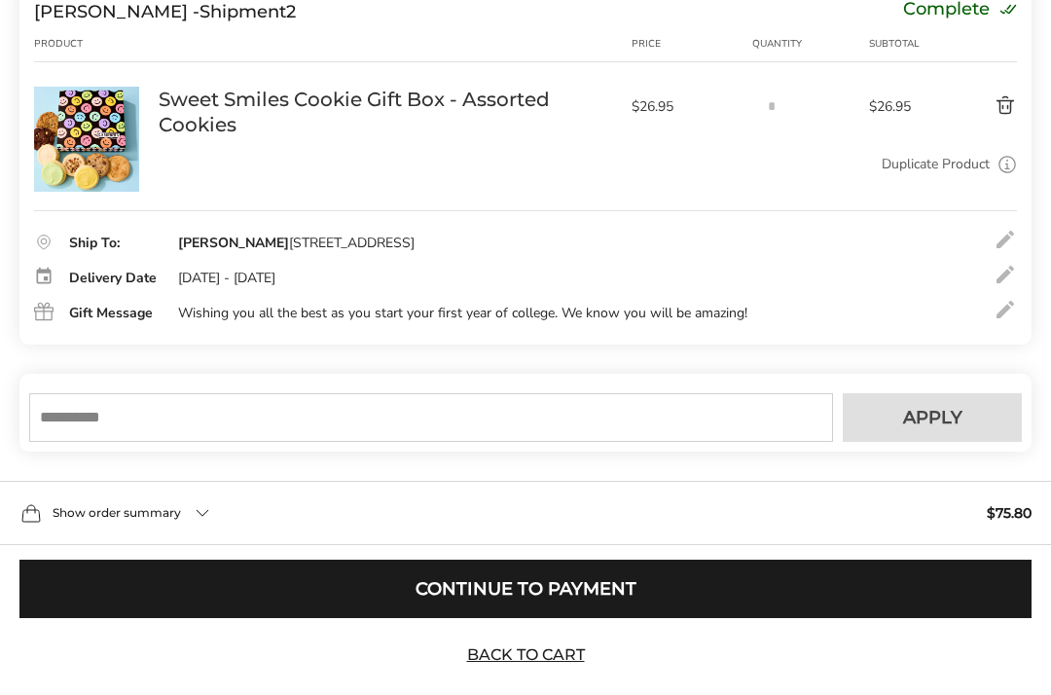
click at [72, 424] on input "text" at bounding box center [431, 418] width 804 height 49
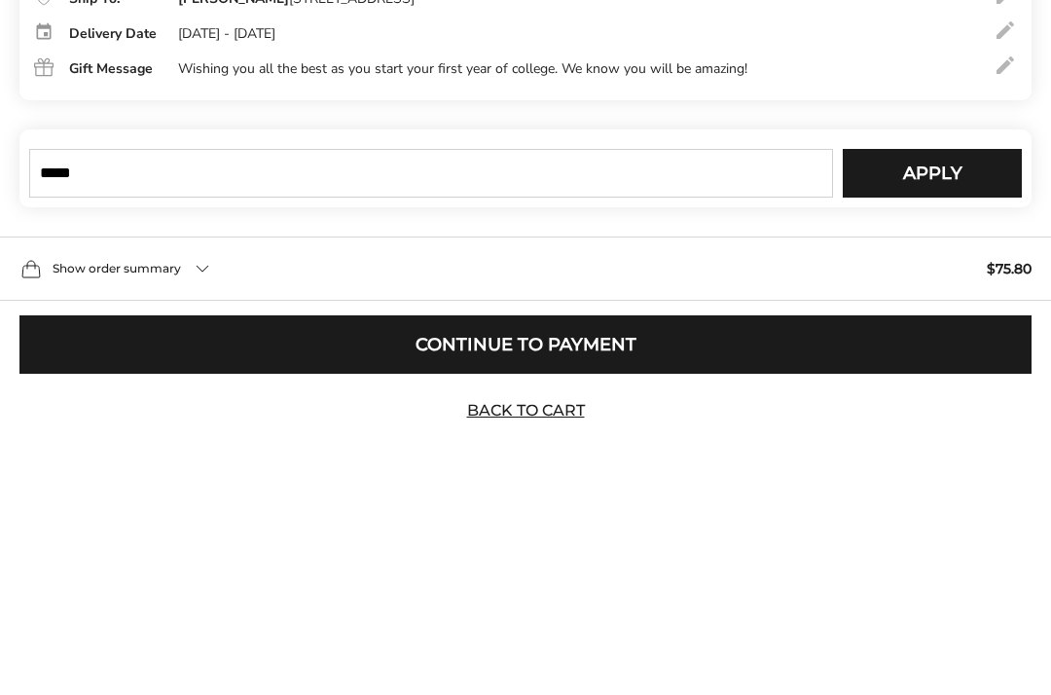
type input "*****"
click at [938, 410] on span "Apply" at bounding box center [932, 419] width 59 height 18
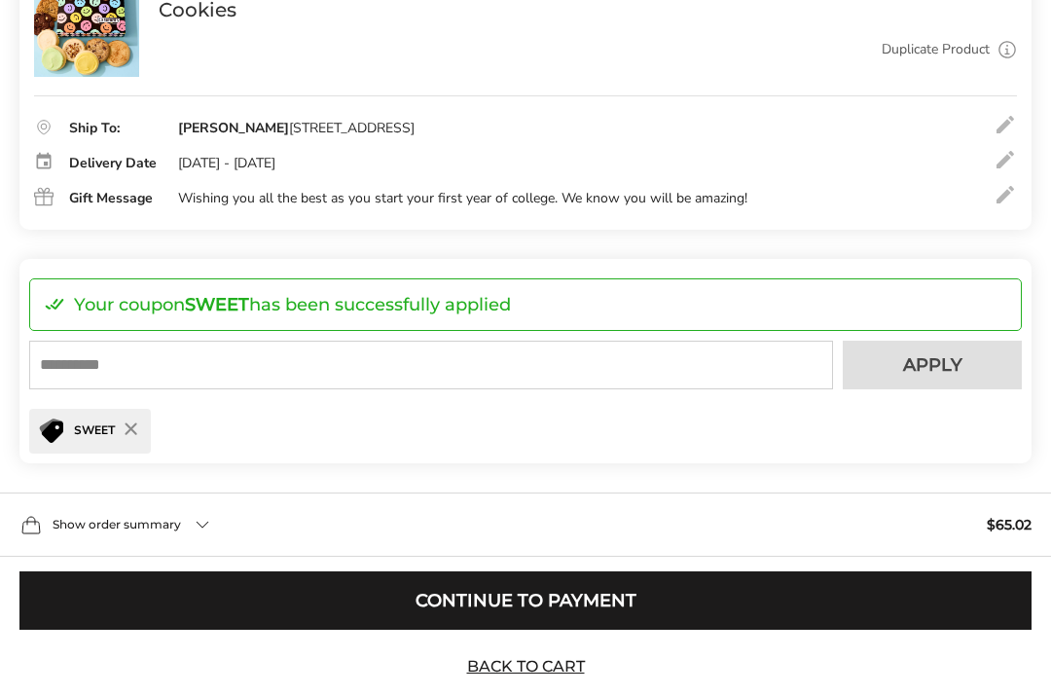
scroll to position [803, 0]
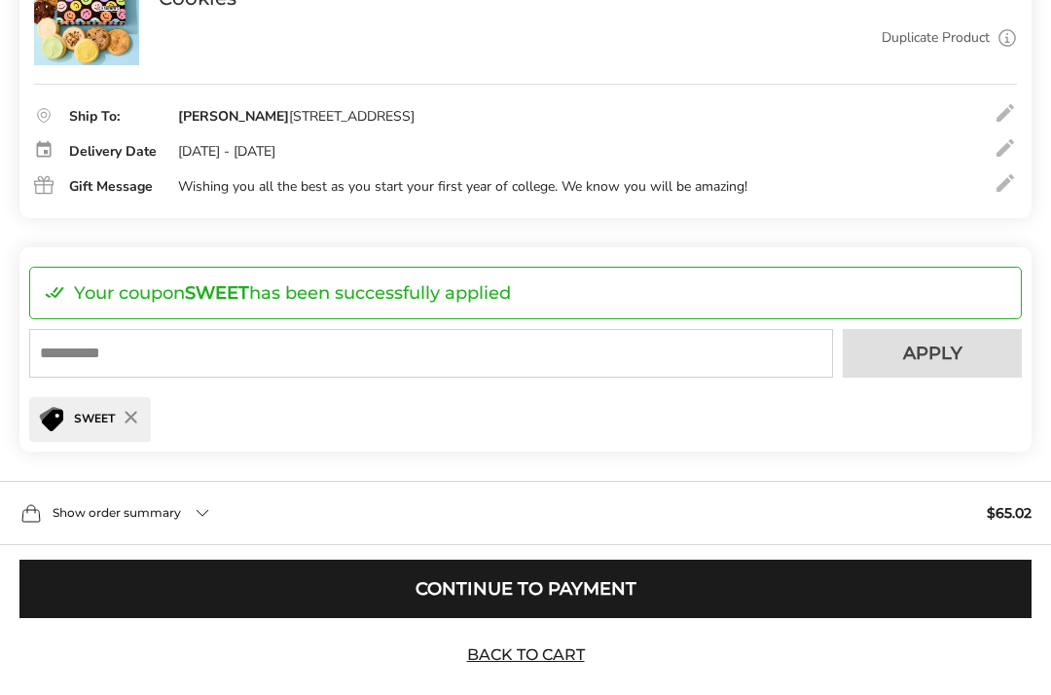
click at [537, 593] on button "Continue to Payment" at bounding box center [525, 590] width 1012 height 58
